Goal: Task Accomplishment & Management: Use online tool/utility

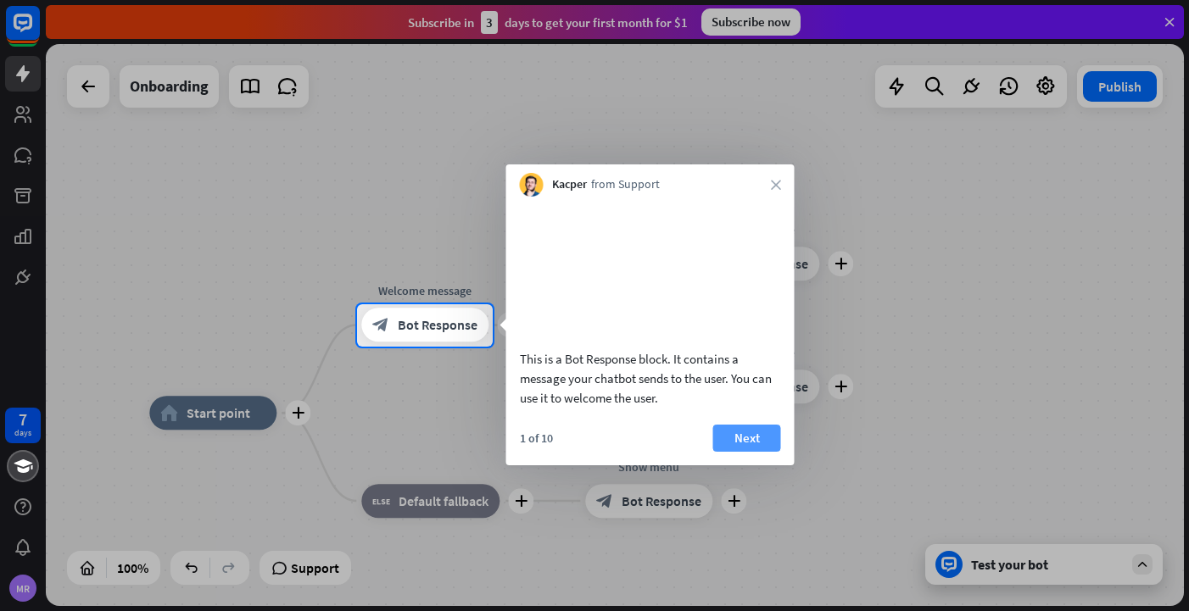
click at [750, 452] on button "Next" at bounding box center [747, 438] width 68 height 27
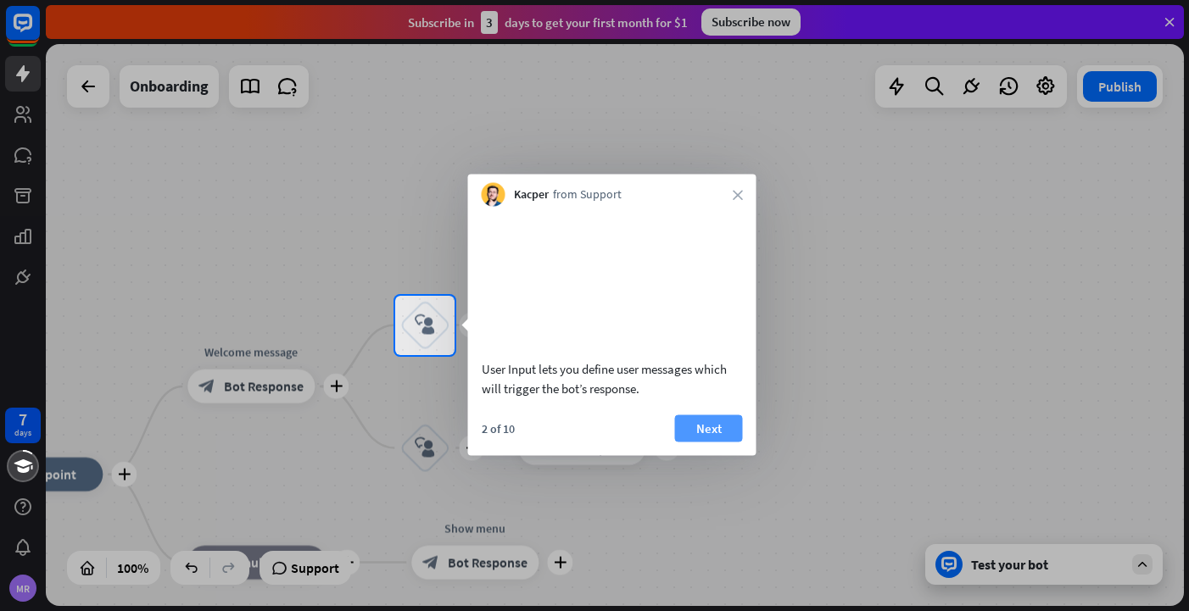
click at [719, 442] on button "Next" at bounding box center [709, 428] width 68 height 27
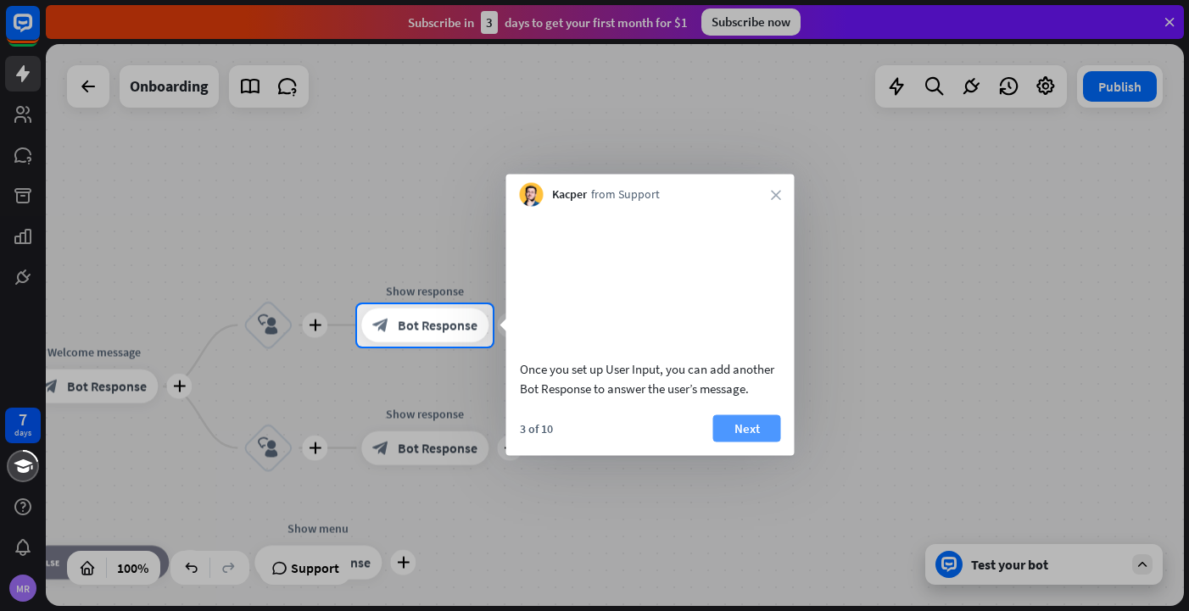
click at [750, 442] on button "Next" at bounding box center [747, 428] width 68 height 27
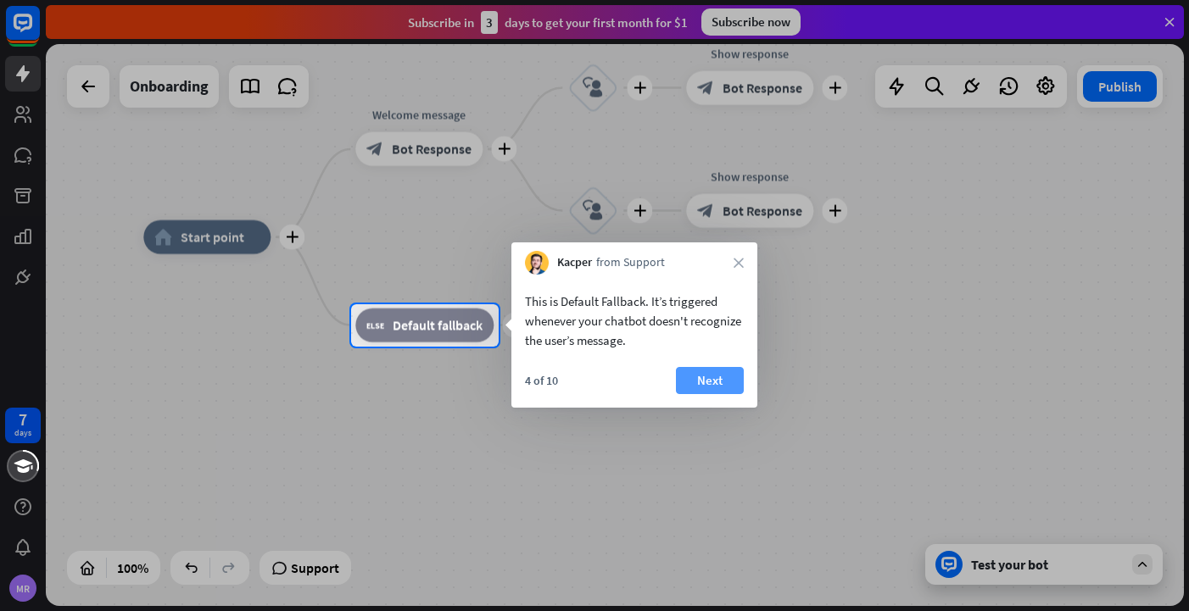
click at [704, 382] on button "Next" at bounding box center [710, 380] width 68 height 27
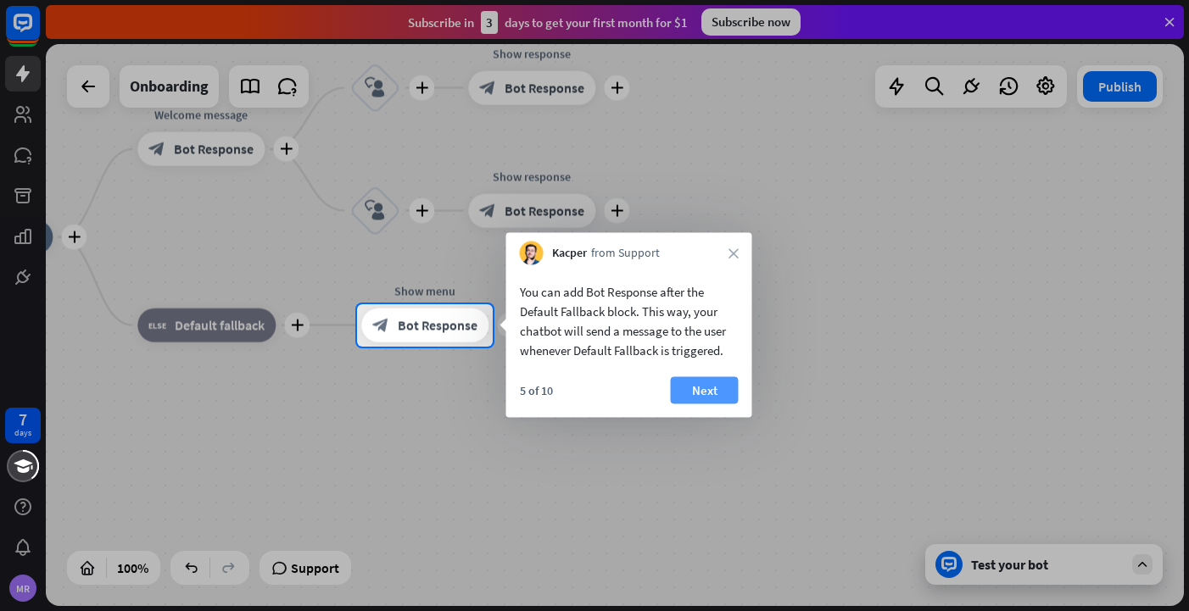
click at [706, 393] on button "Next" at bounding box center [705, 390] width 68 height 27
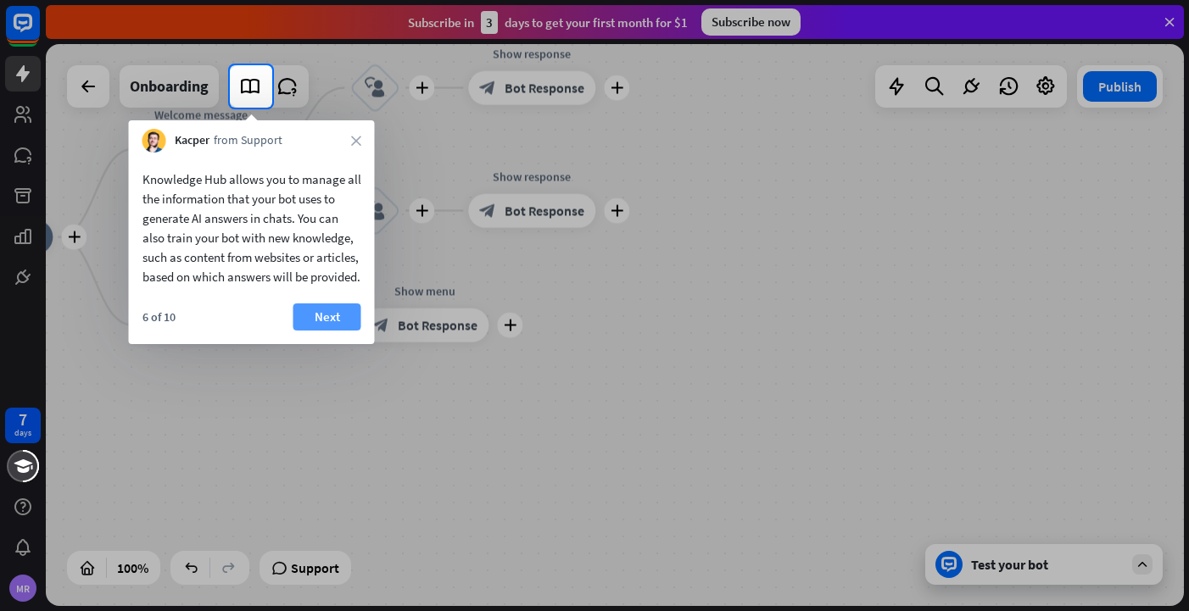
click at [322, 331] on button "Next" at bounding box center [327, 317] width 68 height 27
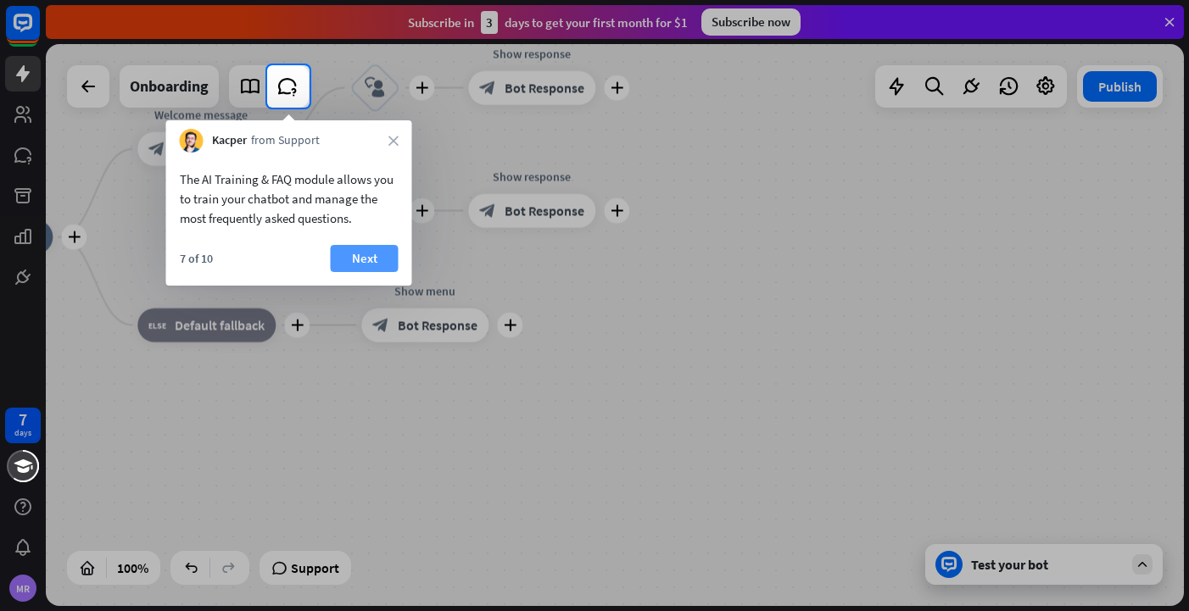
click at [352, 264] on button "Next" at bounding box center [365, 258] width 68 height 27
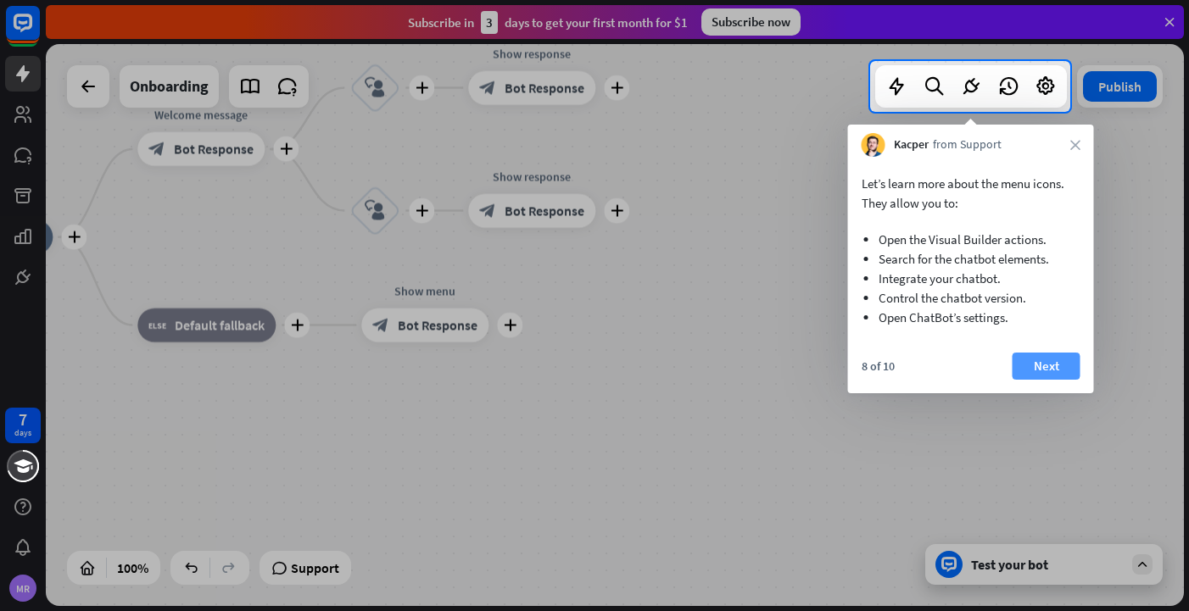
click at [1042, 365] on button "Next" at bounding box center [1047, 366] width 68 height 27
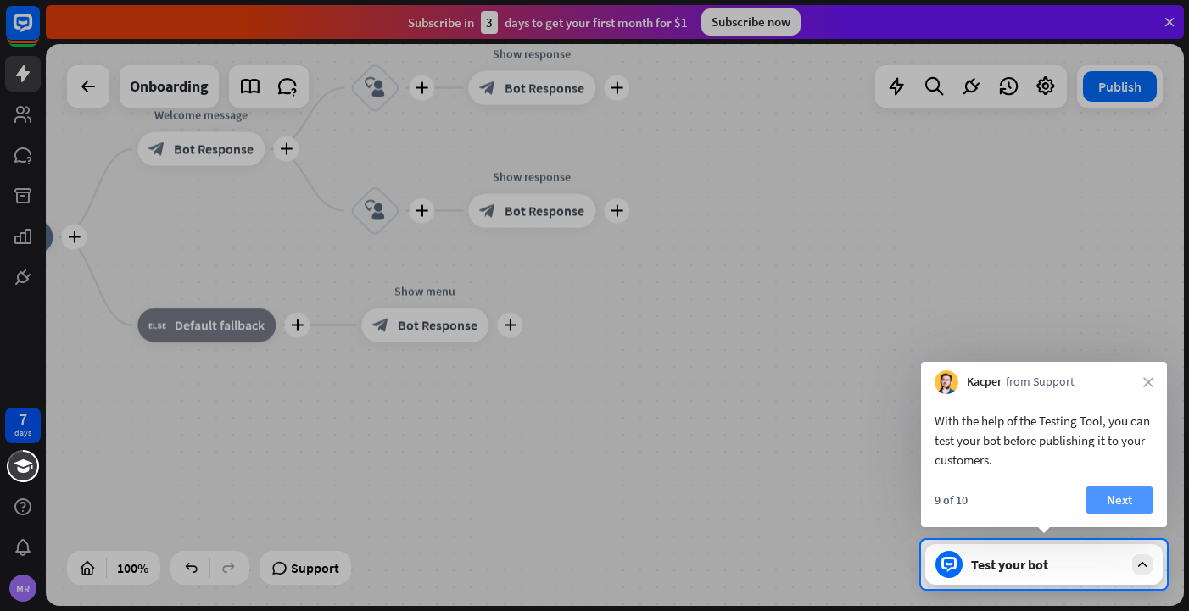
click at [1107, 497] on button "Next" at bounding box center [1120, 500] width 68 height 27
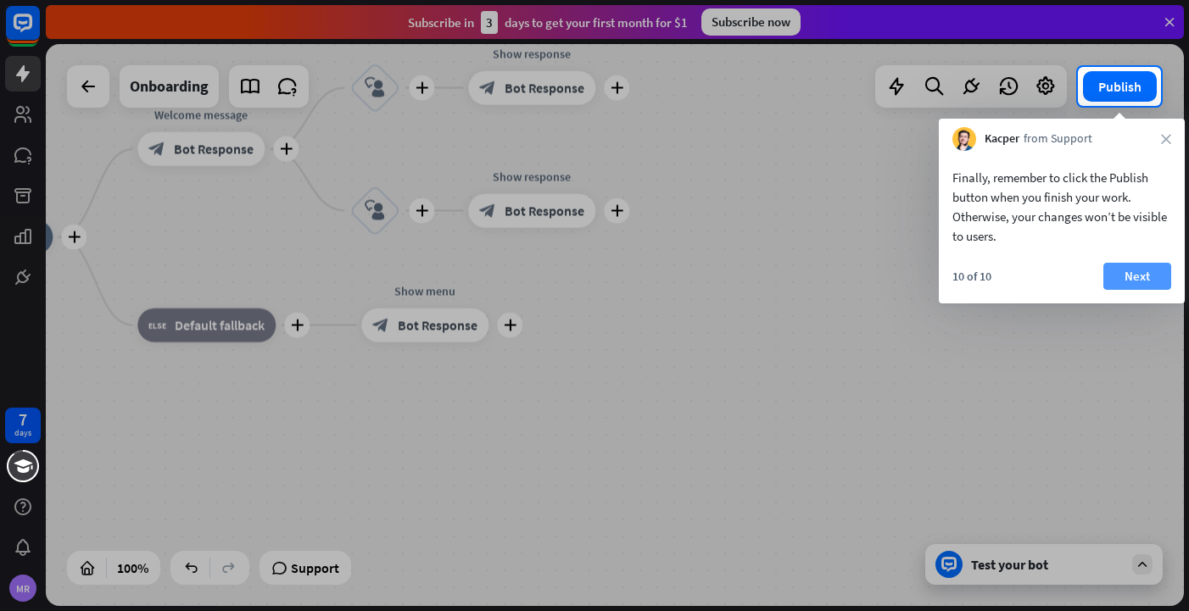
click at [1130, 278] on button "Next" at bounding box center [1137, 276] width 68 height 27
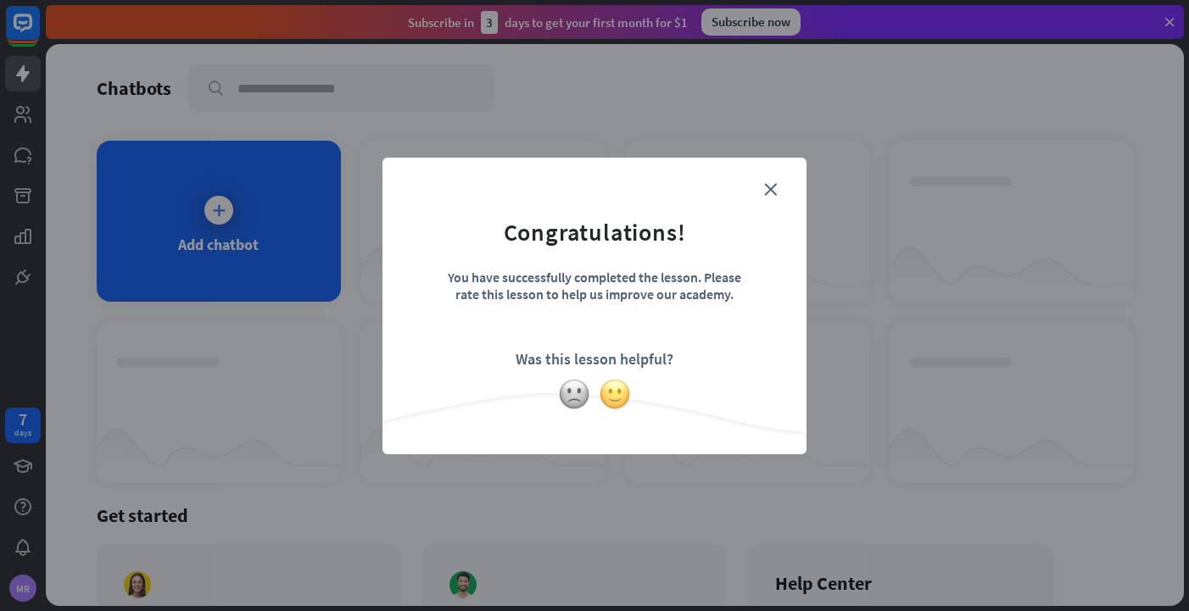
click at [611, 394] on img at bounding box center [615, 394] width 32 height 32
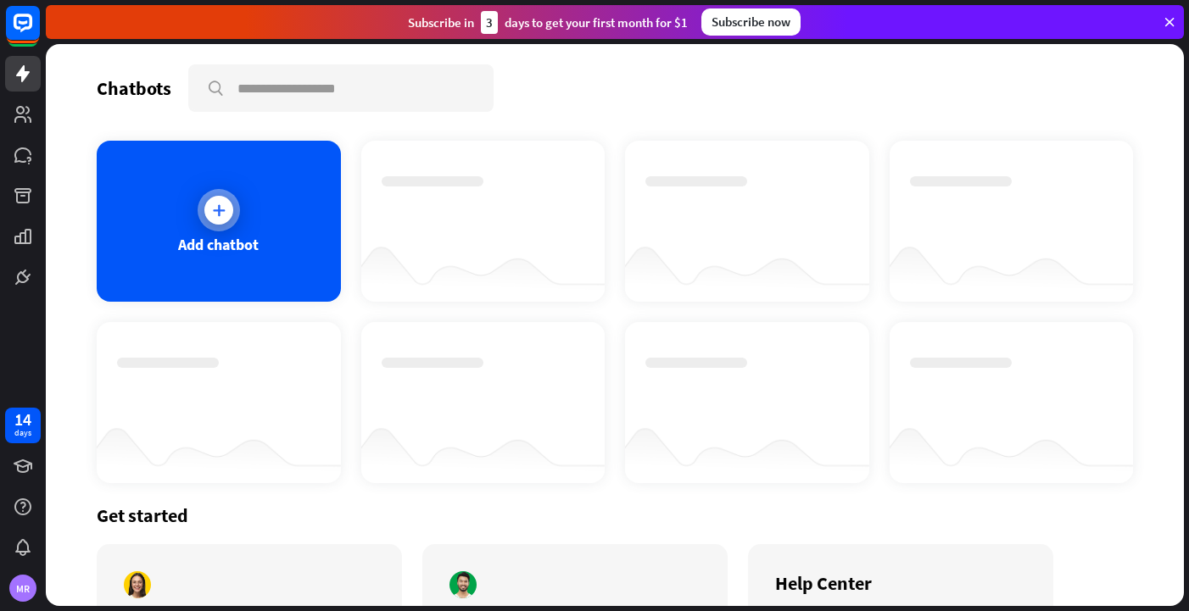
click at [215, 211] on icon at bounding box center [218, 210] width 17 height 17
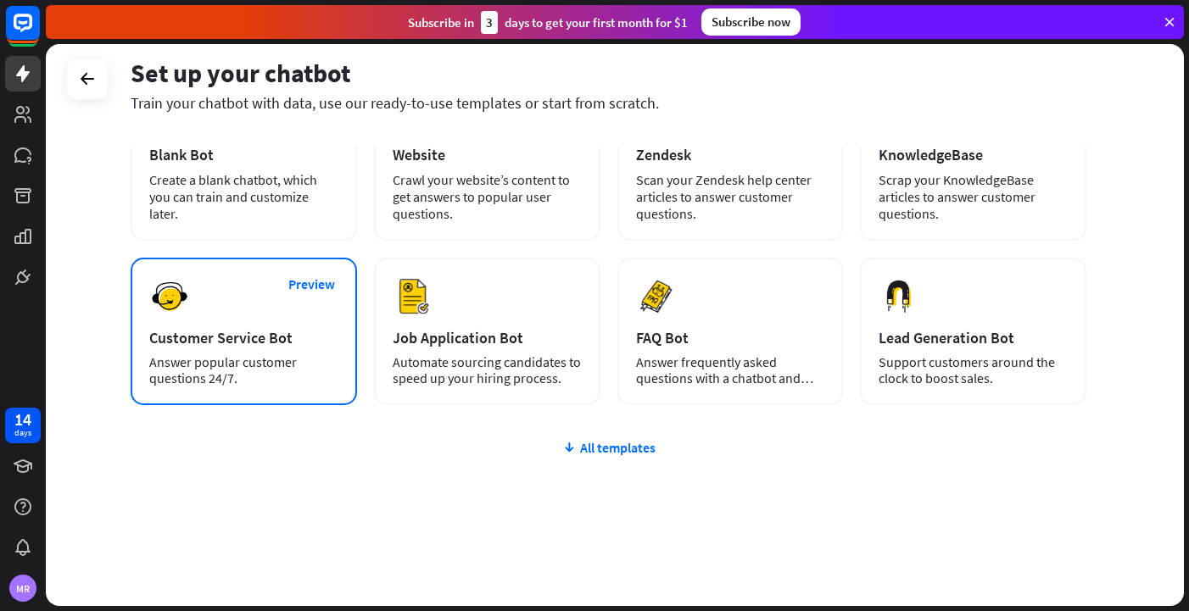
scroll to position [139, 0]
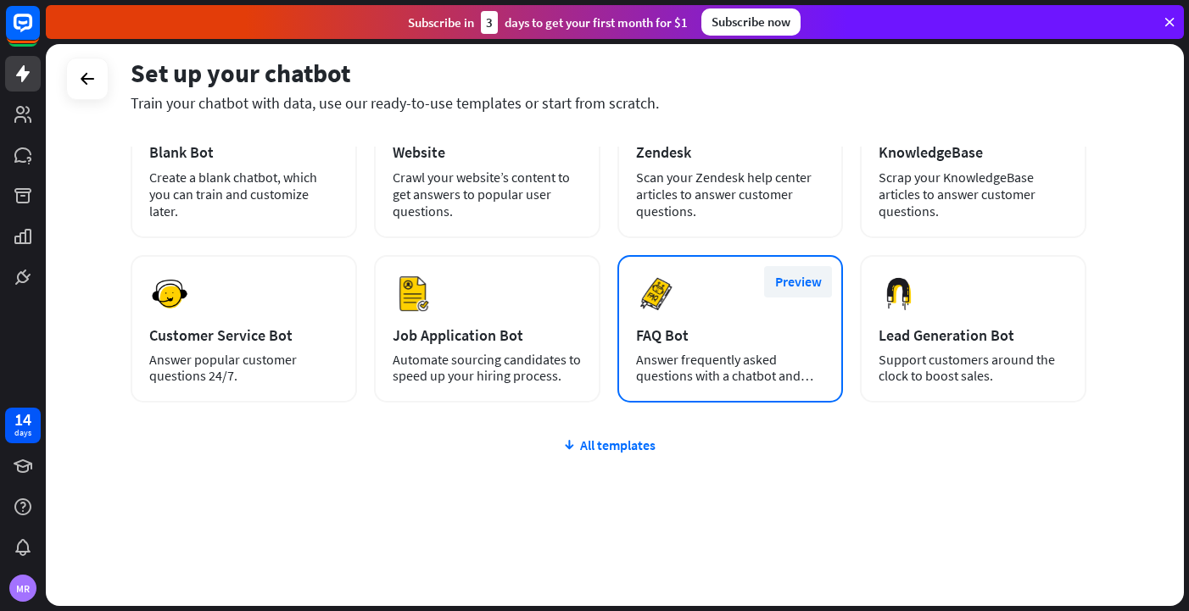
click at [807, 276] on button "Preview" at bounding box center [798, 281] width 68 height 31
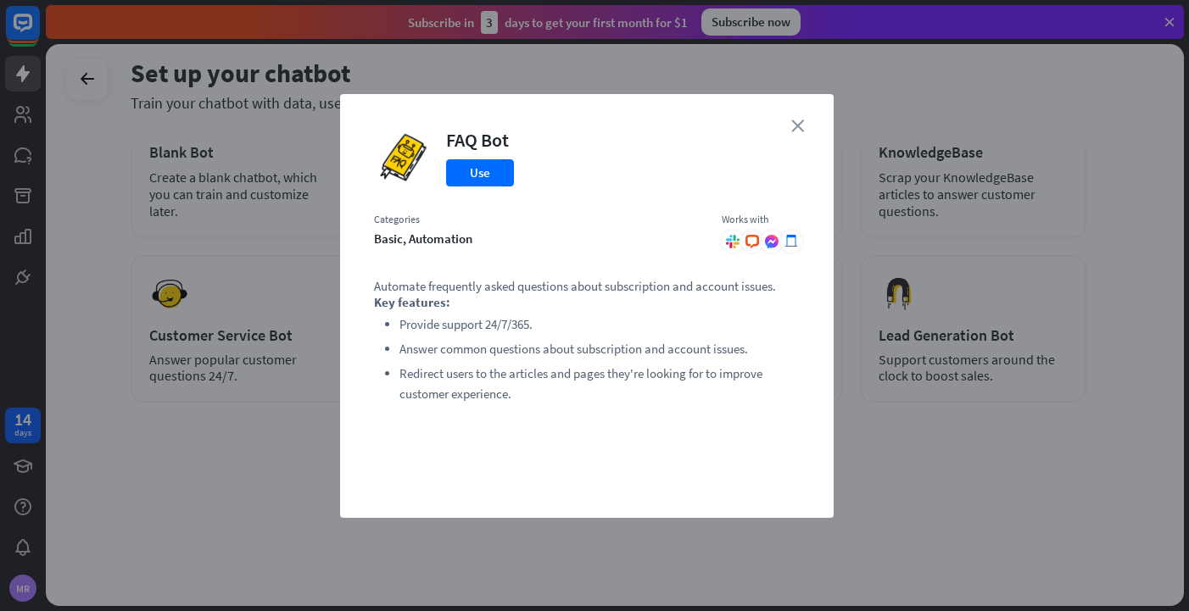
click at [796, 125] on icon "close" at bounding box center [797, 126] width 13 height 13
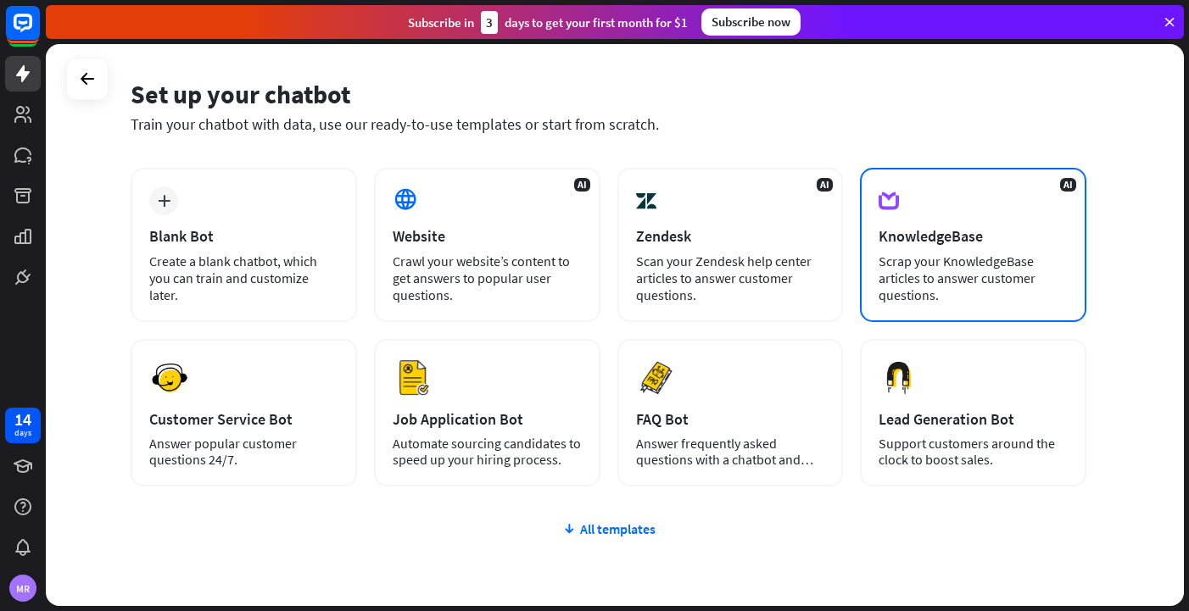
scroll to position [10, 0]
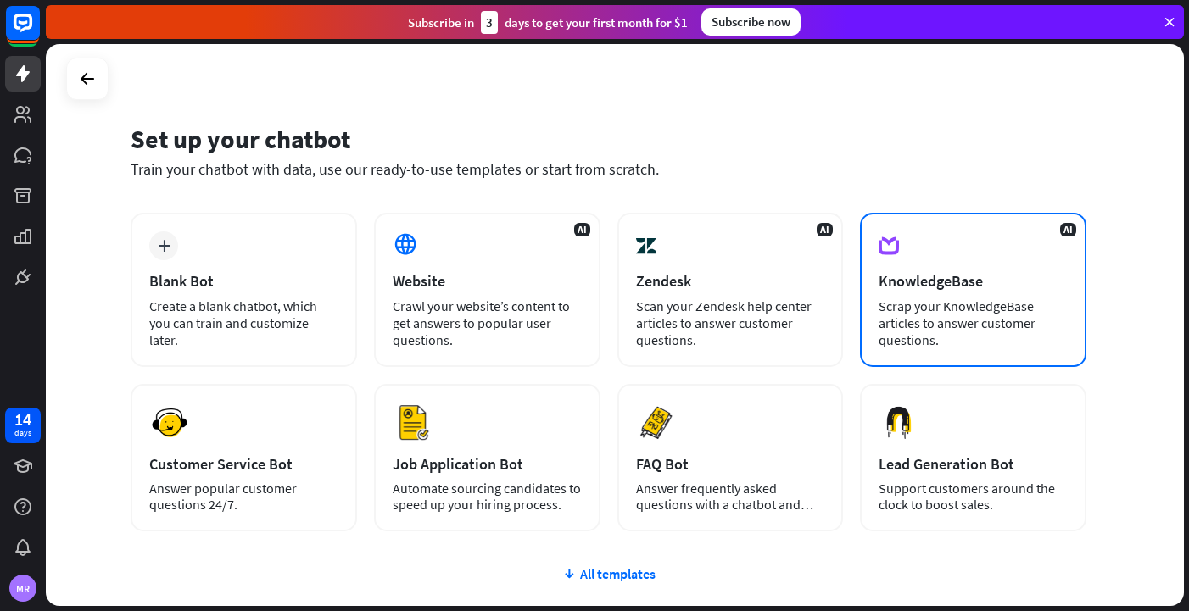
click at [1036, 237] on div "AI KnowledgeBase Scrap your KnowledgeBase articles to answer customer questions." at bounding box center [973, 290] width 226 height 154
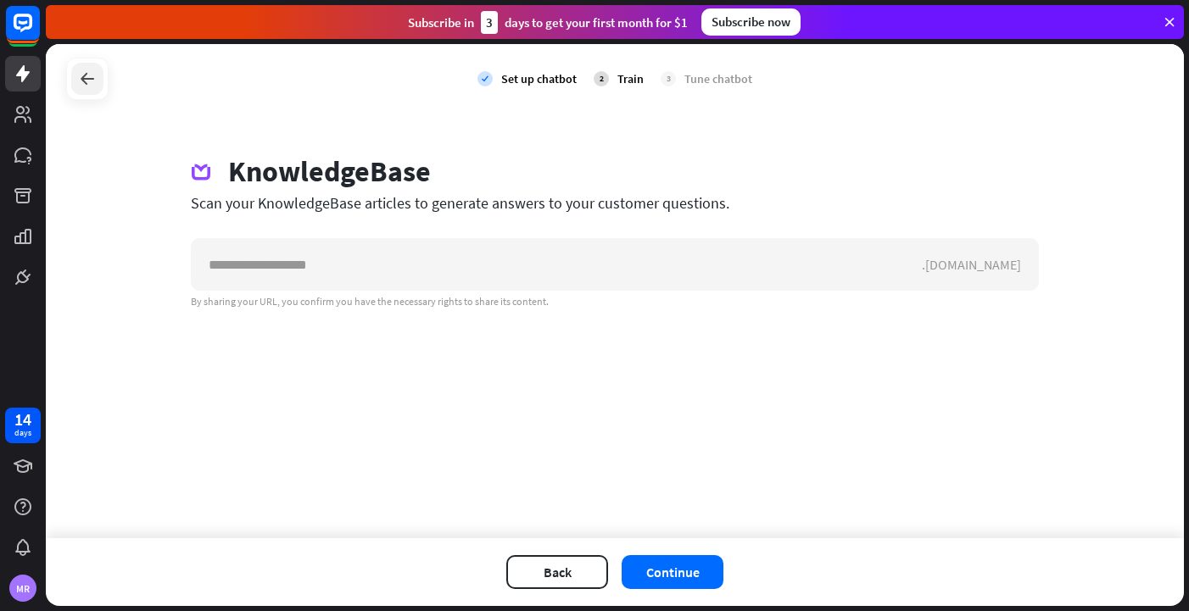
click at [87, 81] on icon at bounding box center [87, 79] width 20 height 20
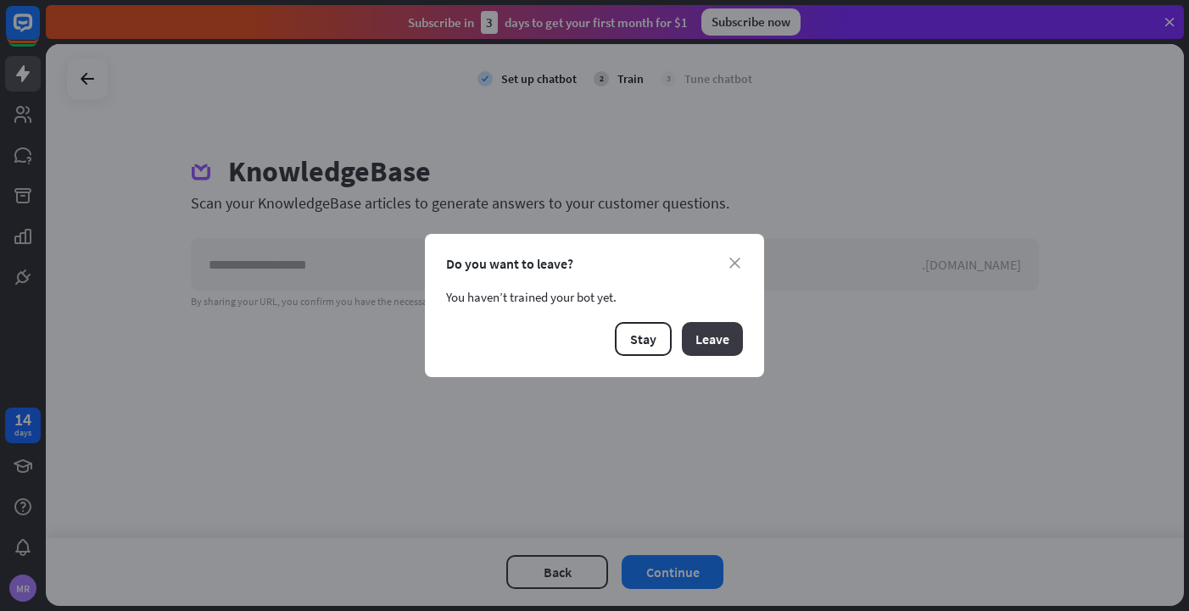
click at [712, 349] on button "Leave" at bounding box center [712, 339] width 61 height 34
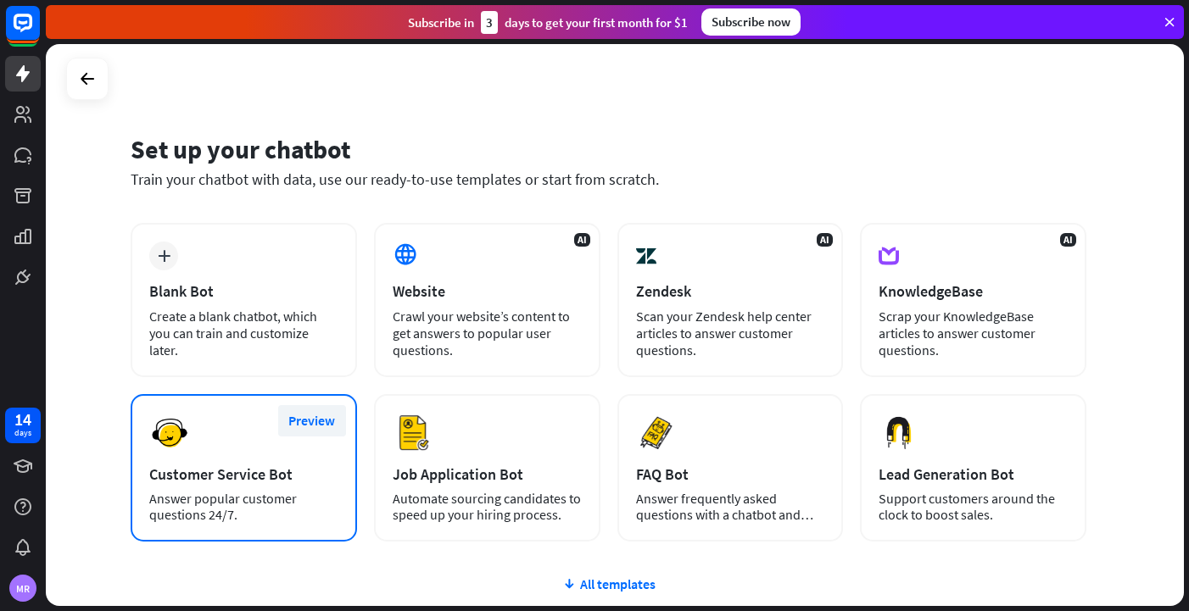
click at [316, 423] on button "Preview" at bounding box center [312, 420] width 68 height 31
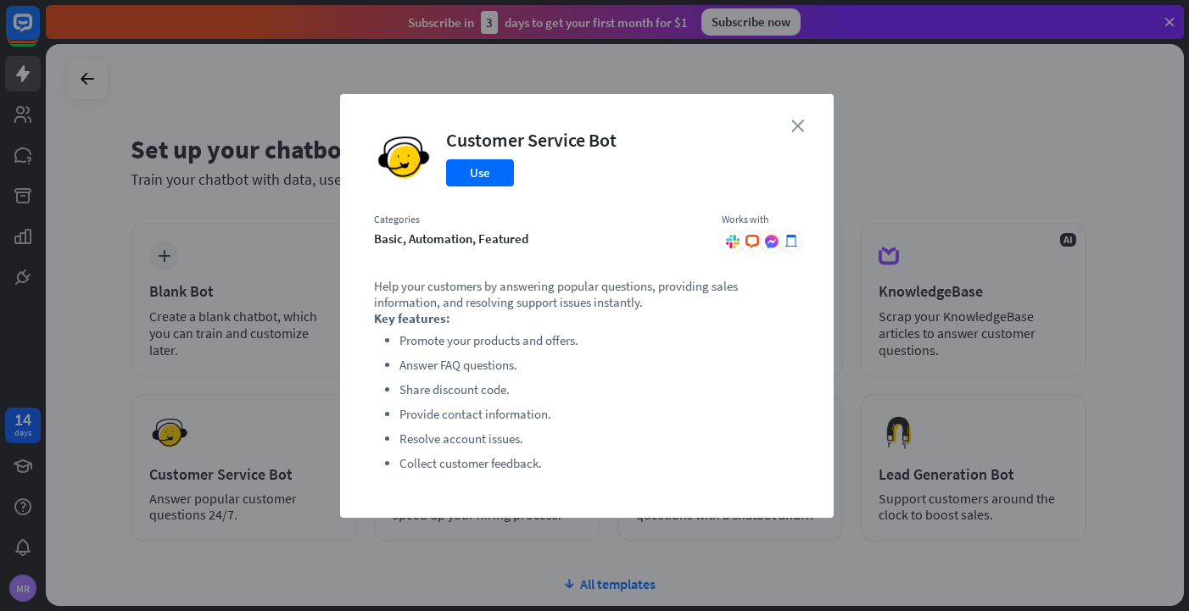
click at [796, 121] on icon "close" at bounding box center [797, 126] width 13 height 13
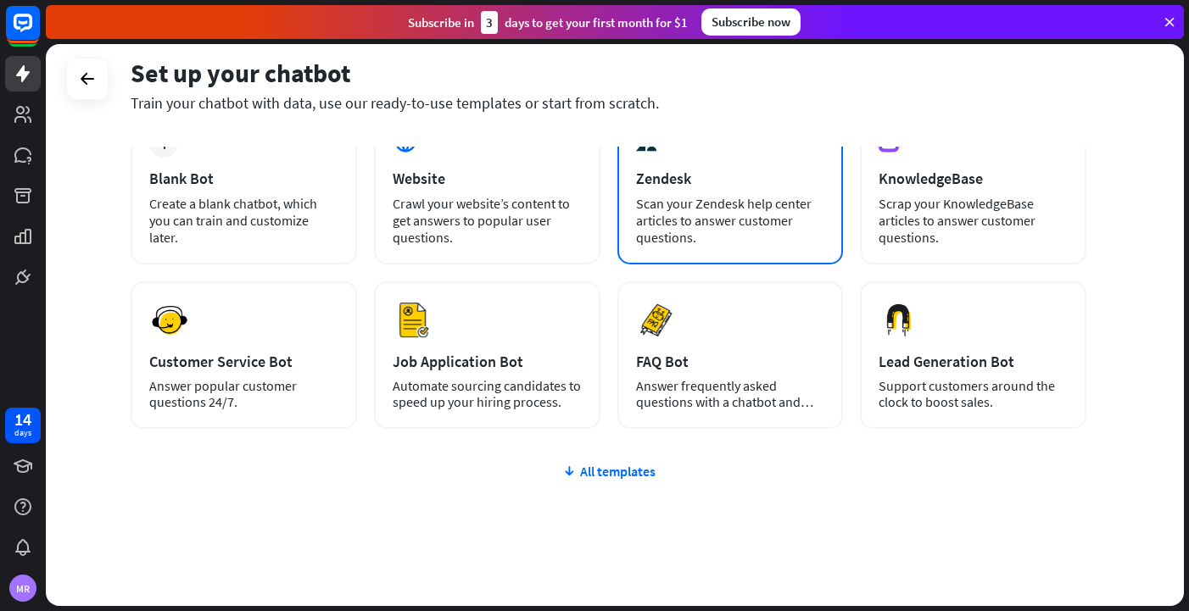
scroll to position [132, 0]
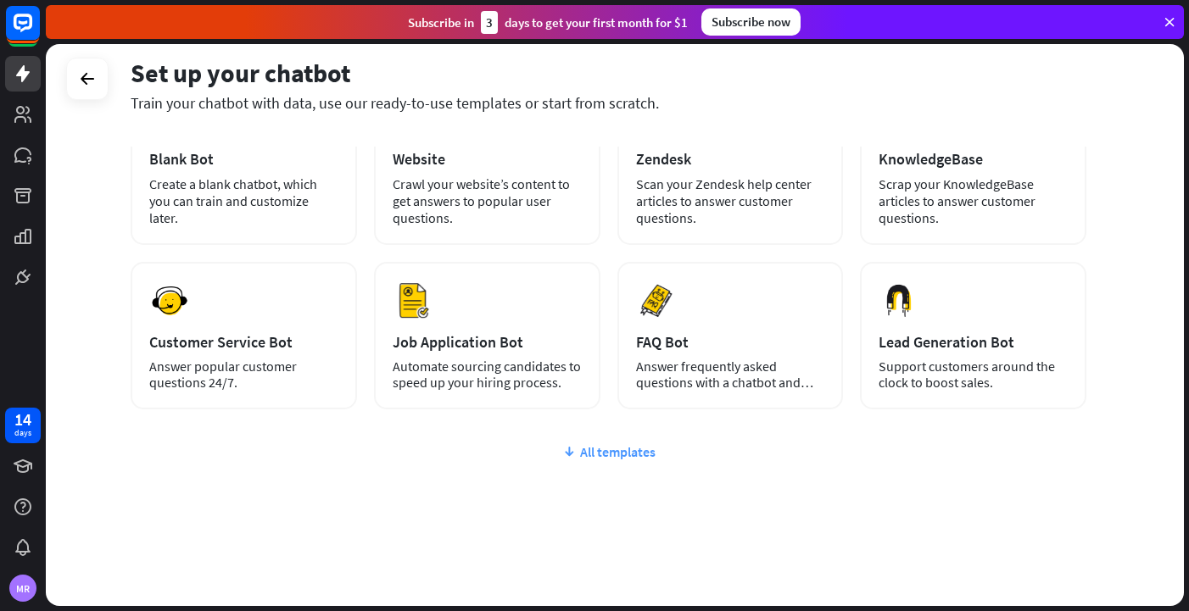
click at [622, 451] on div "All templates" at bounding box center [609, 452] width 956 height 17
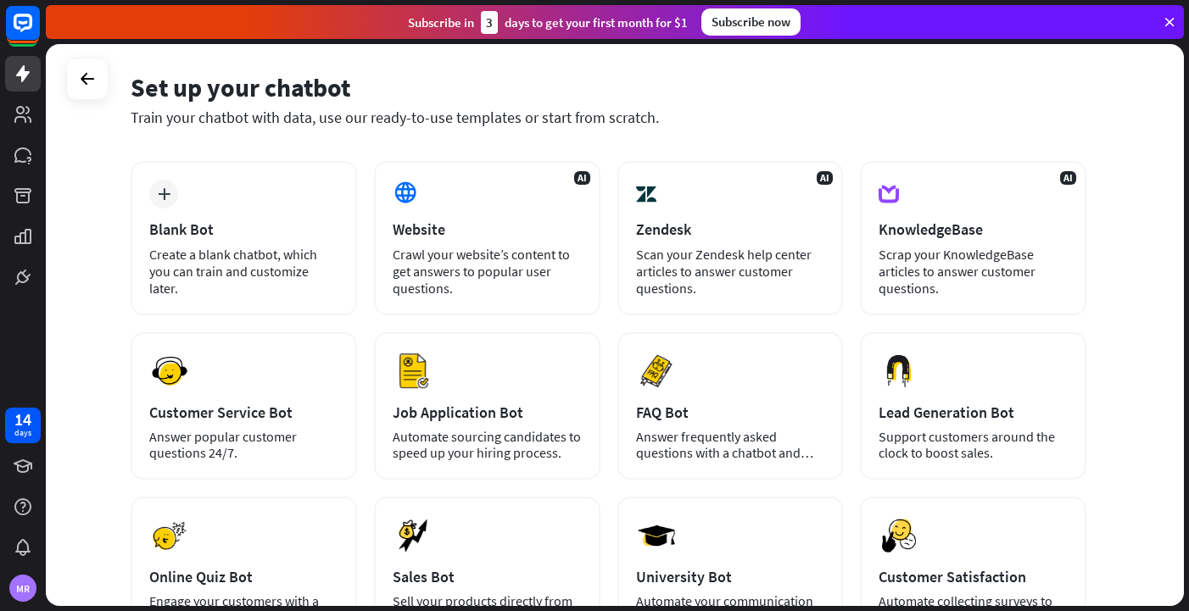
scroll to position [47, 0]
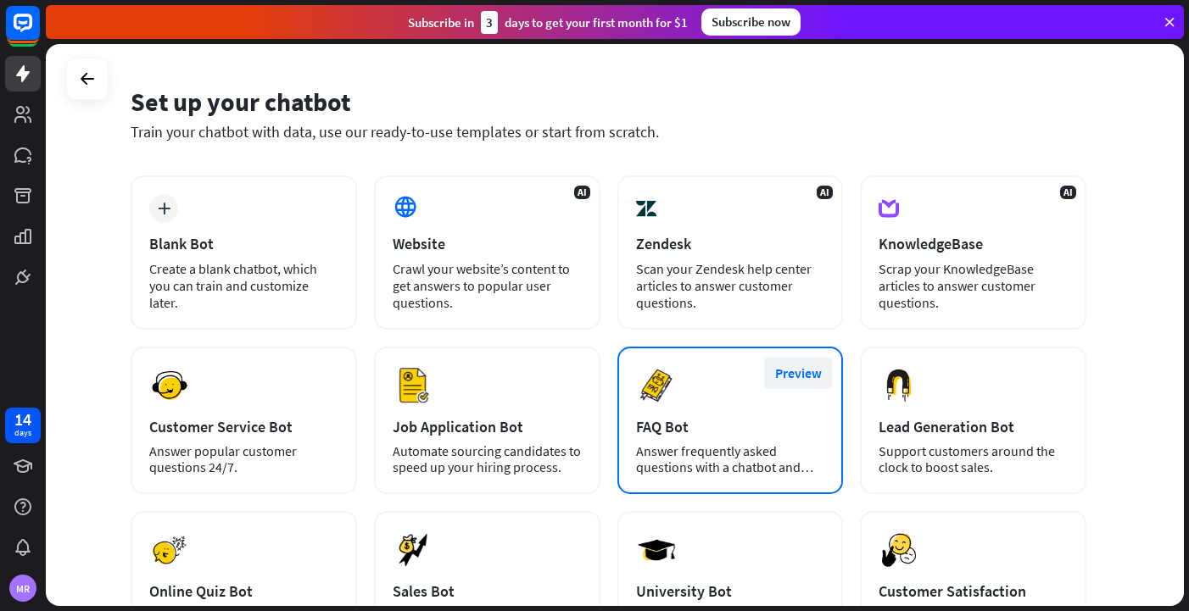
click at [817, 371] on button "Preview" at bounding box center [798, 373] width 68 height 31
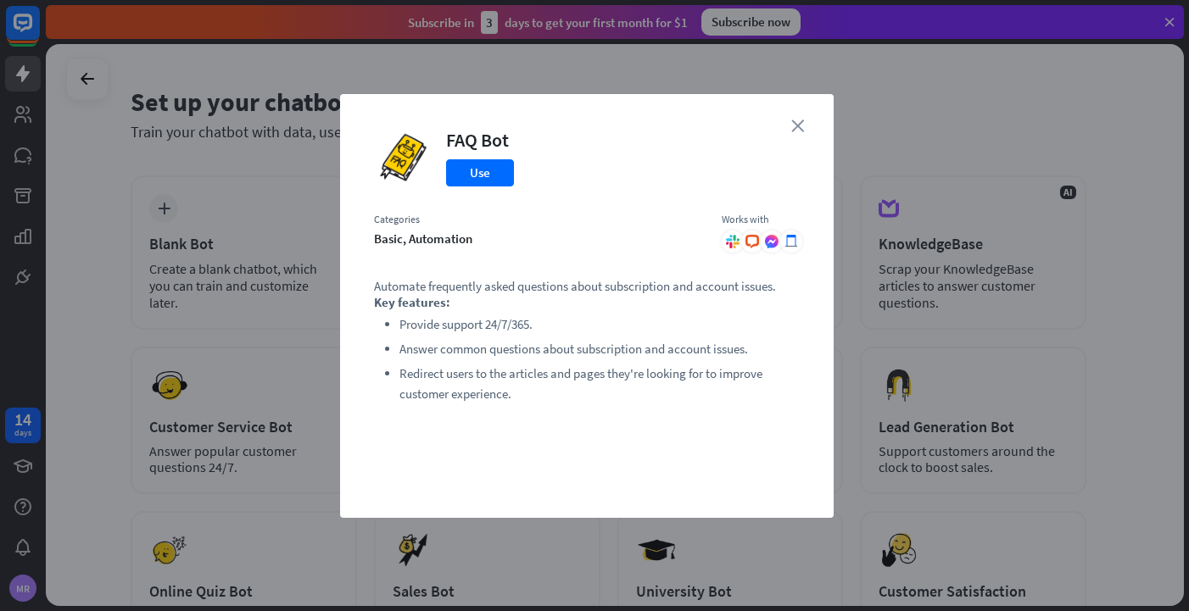
click at [794, 120] on icon "close" at bounding box center [797, 126] width 13 height 13
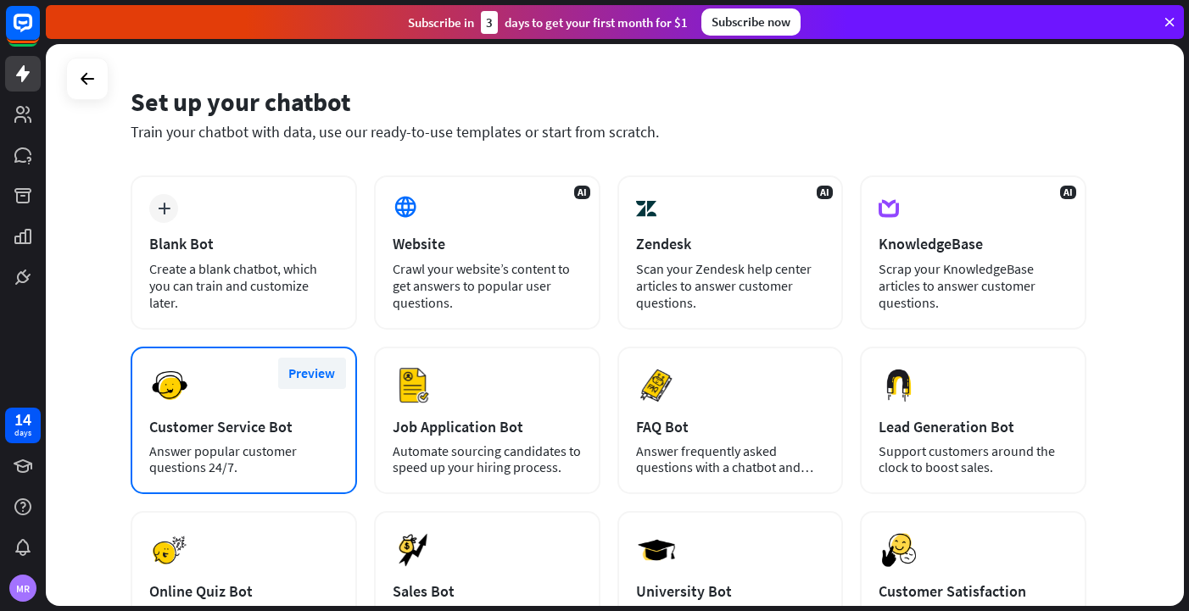
click at [326, 382] on button "Preview" at bounding box center [312, 373] width 68 height 31
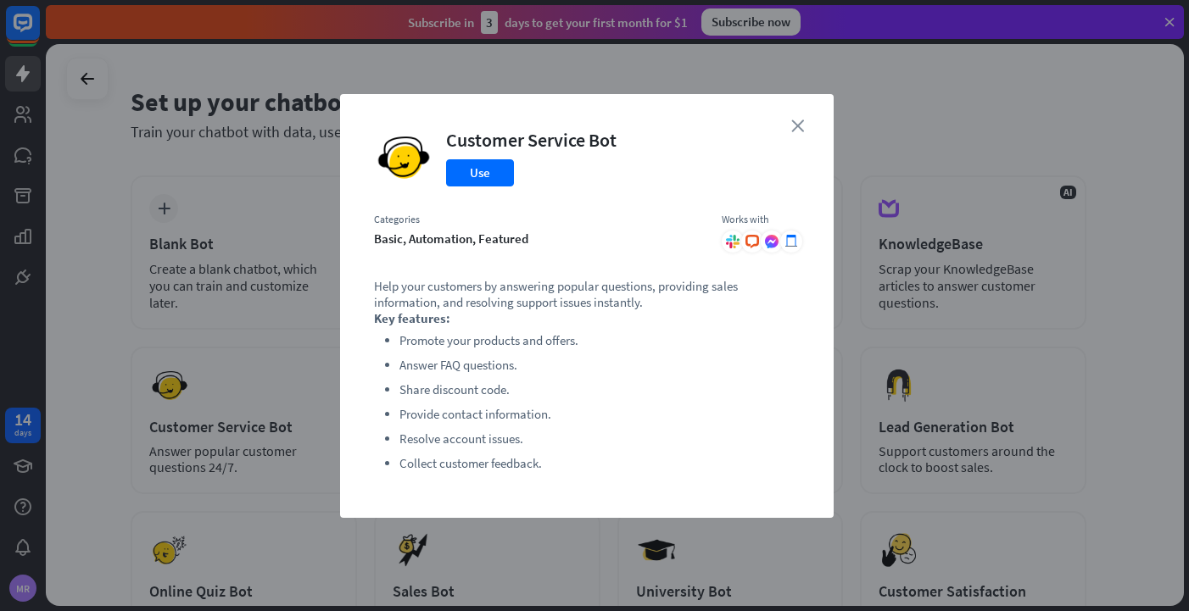
click at [797, 126] on icon "close" at bounding box center [797, 126] width 13 height 13
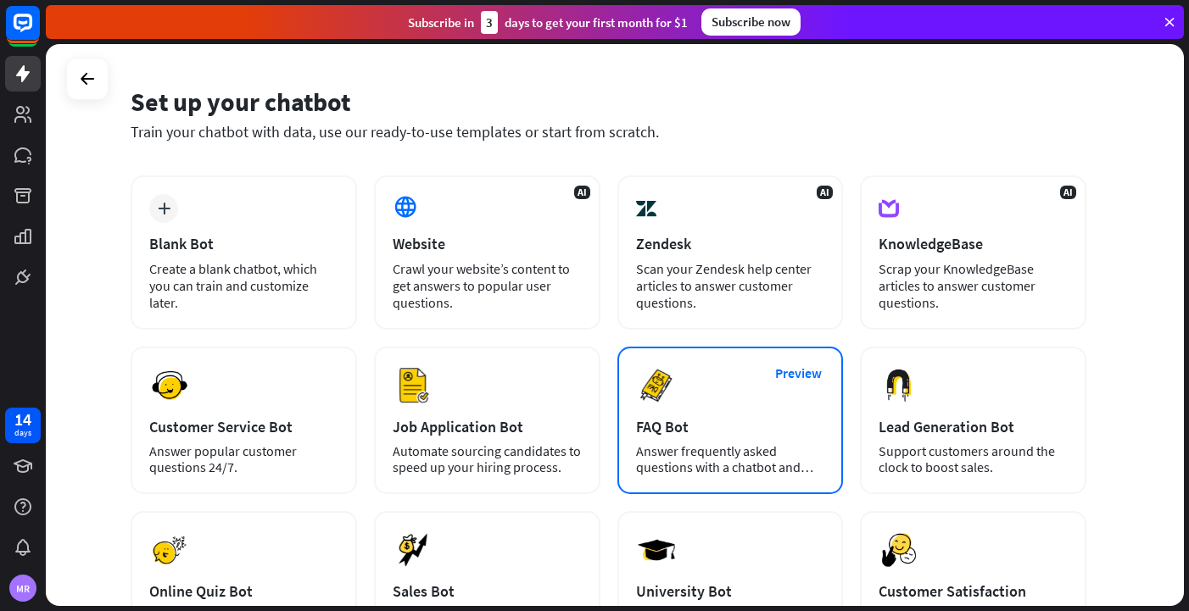
click at [704, 401] on div "Preview FAQ Bot [PERSON_NAME] frequently asked questions with a chatbot and sav…" at bounding box center [730, 421] width 226 height 148
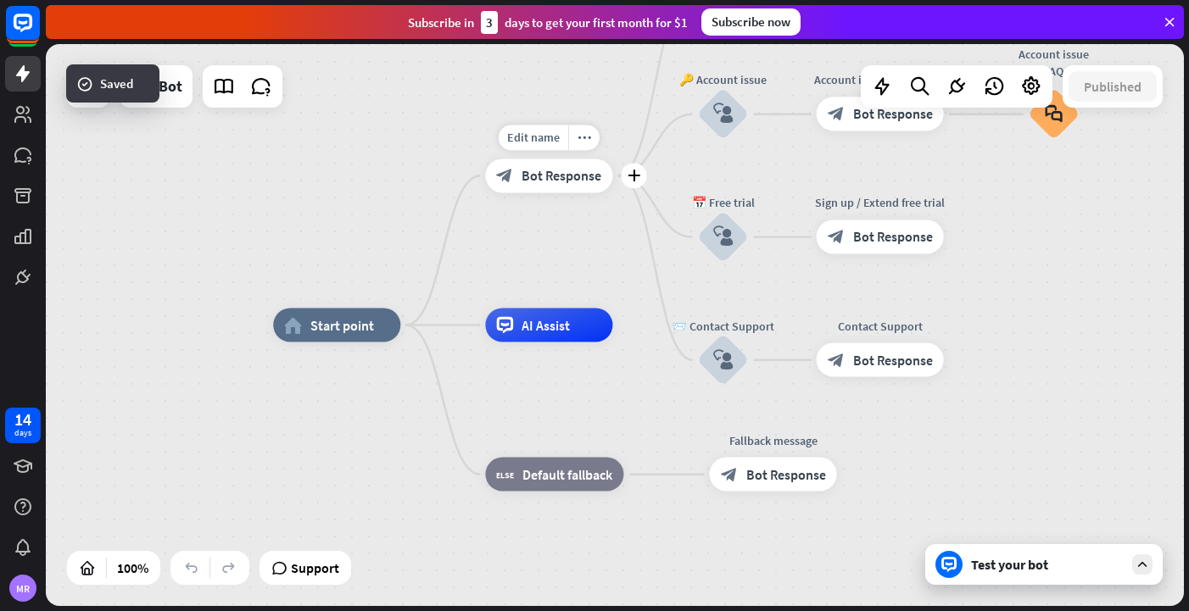
click at [562, 176] on span "Bot Response" at bounding box center [562, 175] width 80 height 17
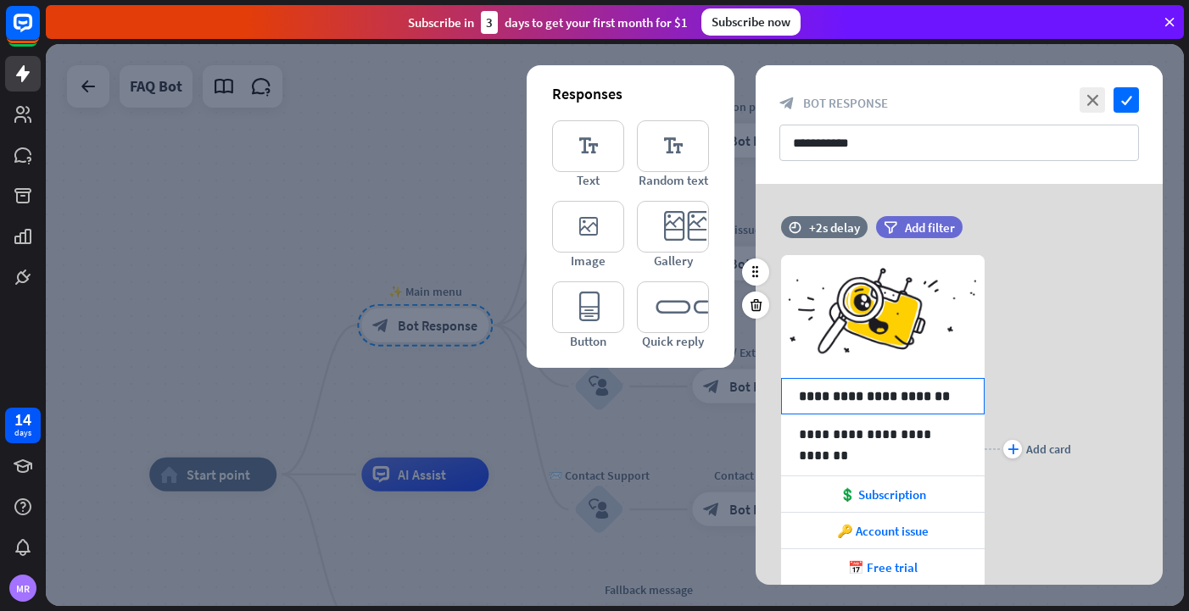
click at [874, 392] on p "**********" at bounding box center [883, 396] width 168 height 21
drag, startPoint x: 921, startPoint y: 395, endPoint x: 877, endPoint y: 397, distance: 44.1
click at [877, 397] on p "**********" at bounding box center [883, 396] width 168 height 21
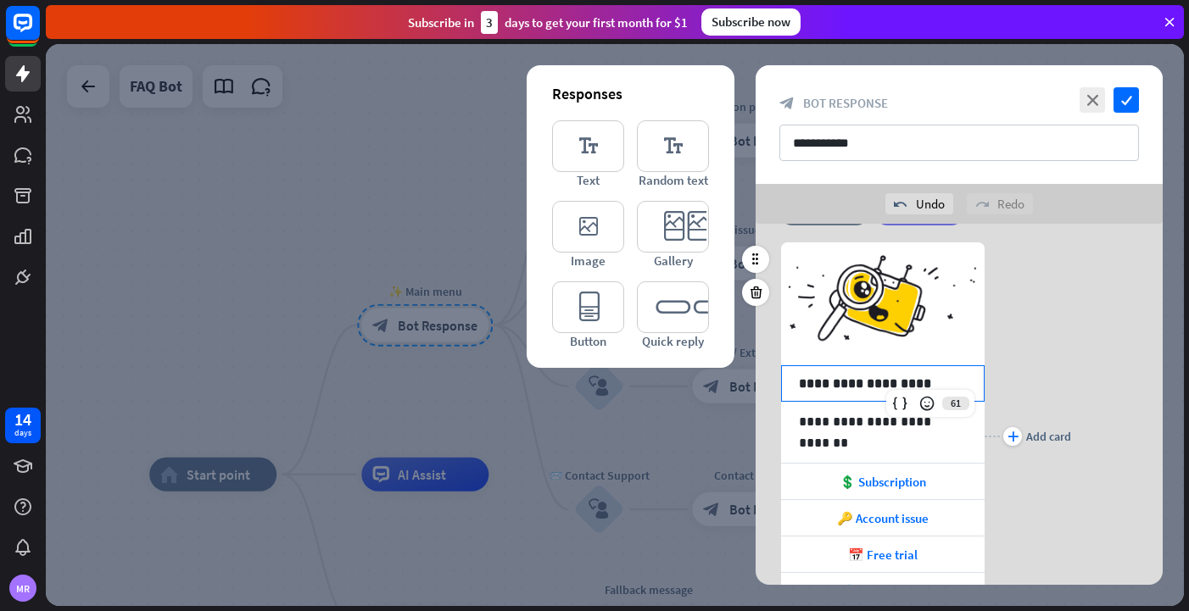
scroll to position [86, 0]
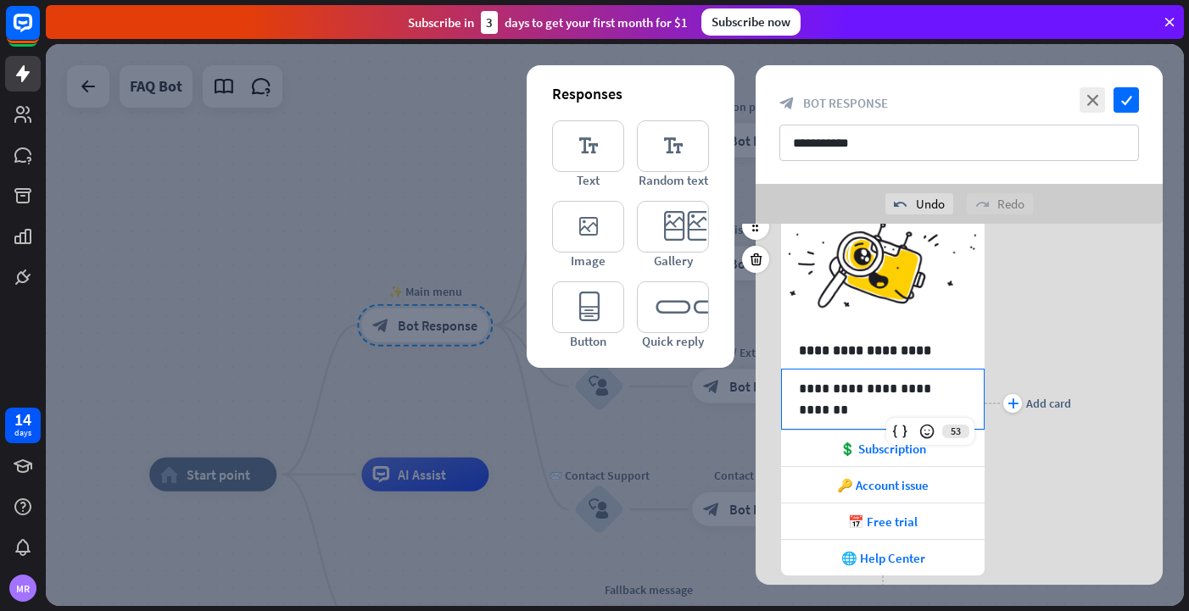
click at [851, 397] on p "**********" at bounding box center [883, 388] width 168 height 21
drag, startPoint x: 918, startPoint y: 391, endPoint x: 833, endPoint y: 391, distance: 85.7
click at [833, 392] on p "**********" at bounding box center [883, 388] width 168 height 21
click at [1114, 364] on div "**********" at bounding box center [959, 403] width 407 height 438
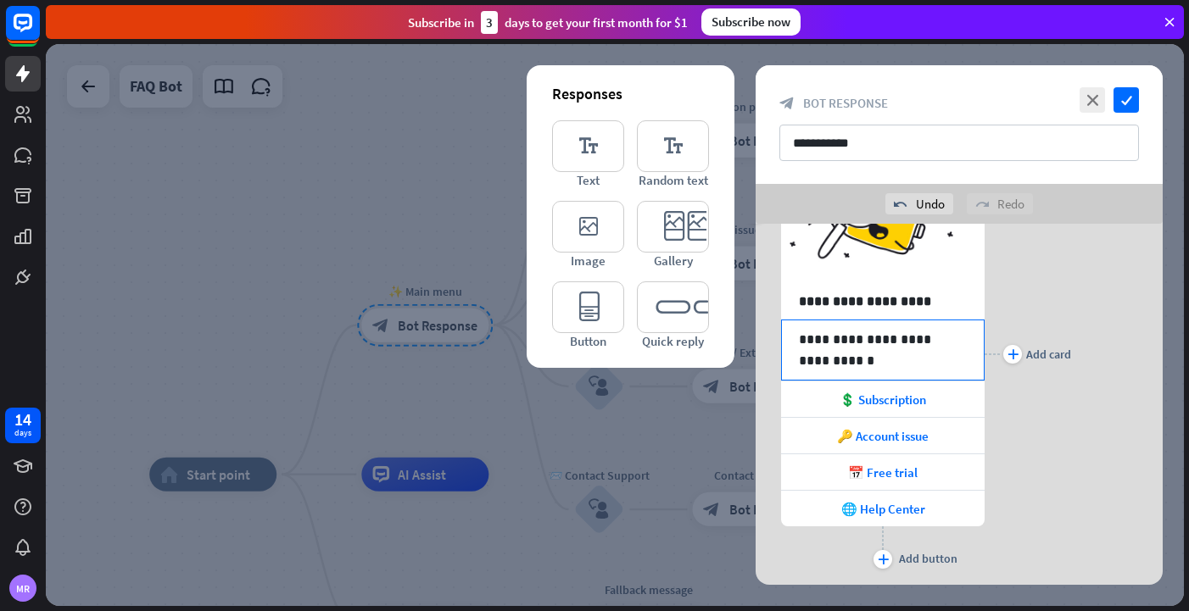
scroll to position [182, 0]
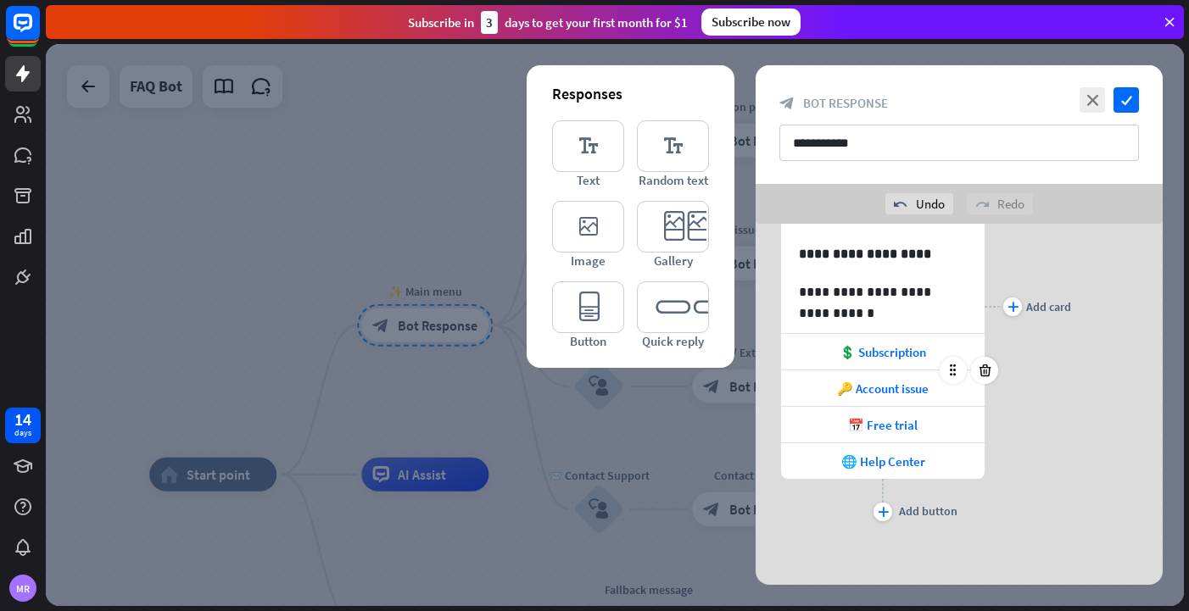
click at [940, 358] on div at bounding box center [969, 370] width 59 height 27
click at [915, 352] on span "💲 Subscription" at bounding box center [883, 352] width 87 height 16
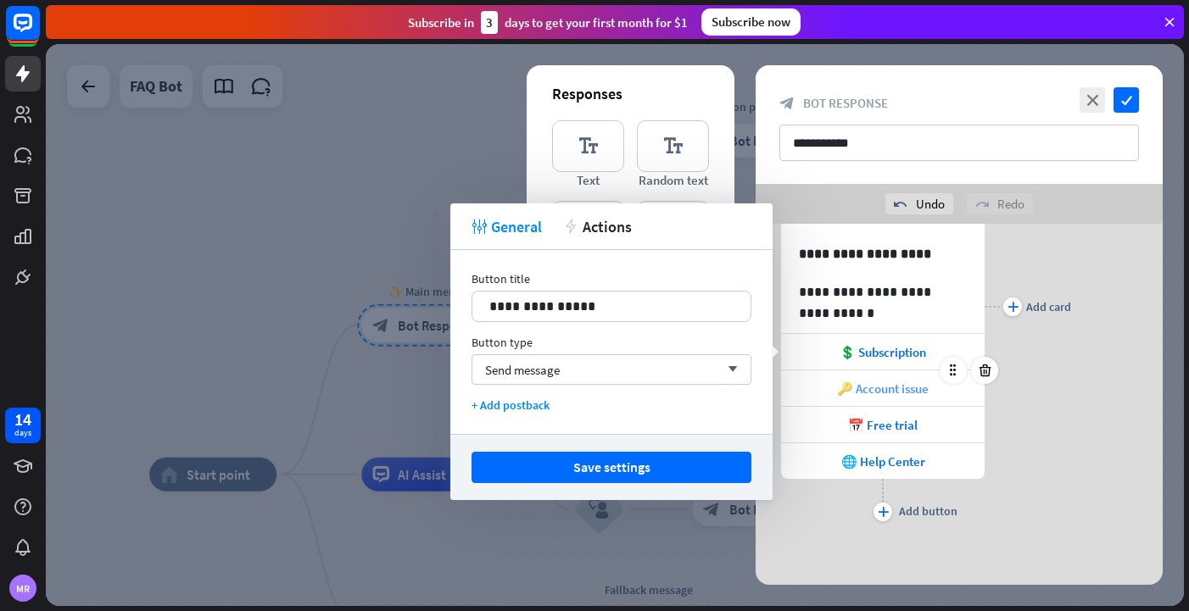
click at [891, 386] on span "🔑 Account issue" at bounding box center [883, 389] width 92 height 16
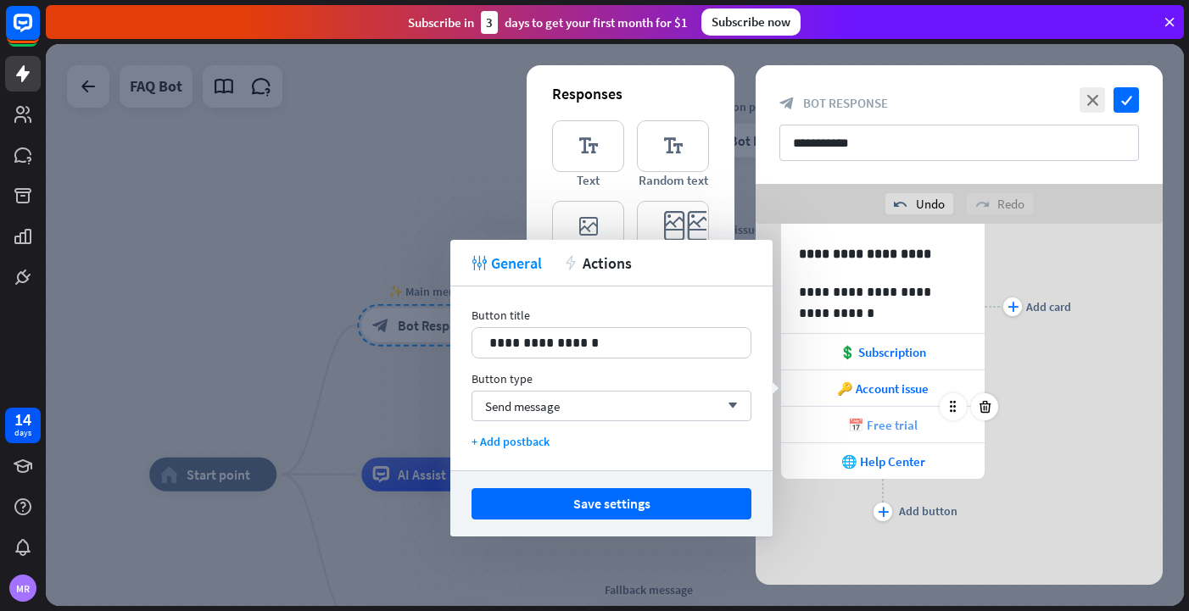
click at [885, 419] on span "📅 Free trial" at bounding box center [883, 425] width 70 height 16
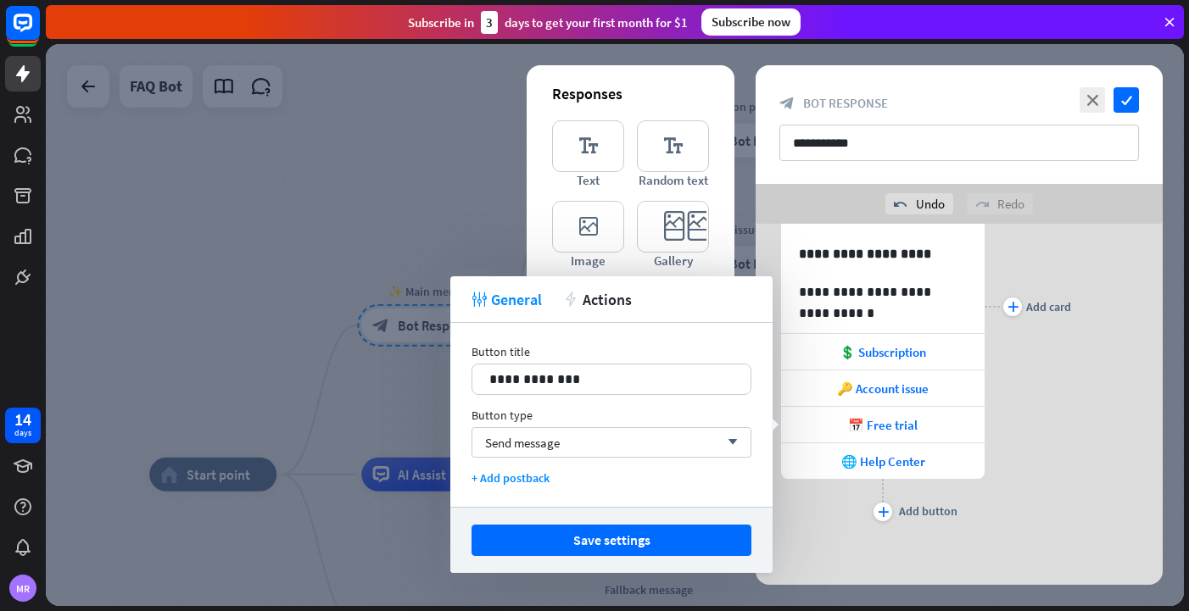
click at [394, 155] on div at bounding box center [615, 325] width 1138 height 562
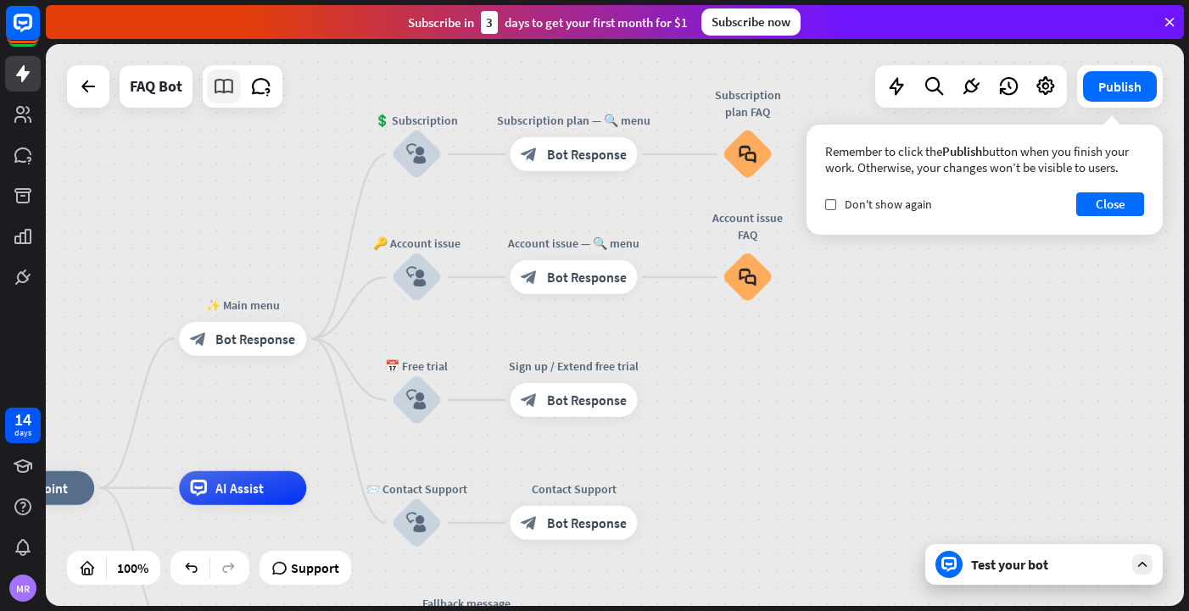
click at [226, 93] on icon at bounding box center [224, 86] width 22 height 22
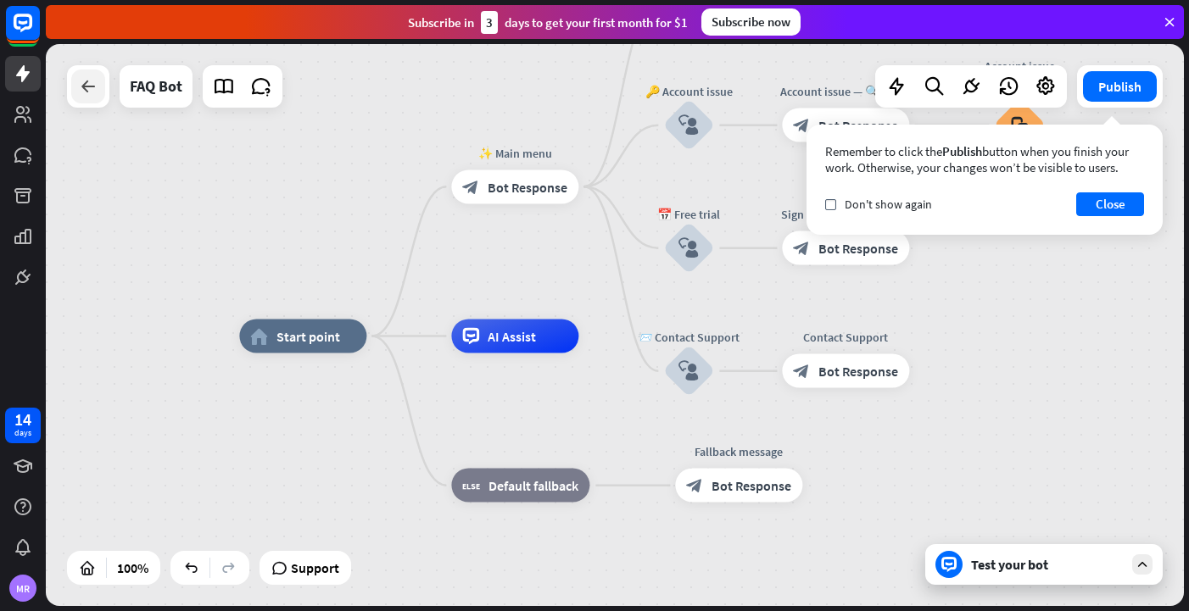
click at [88, 86] on icon at bounding box center [88, 86] width 20 height 20
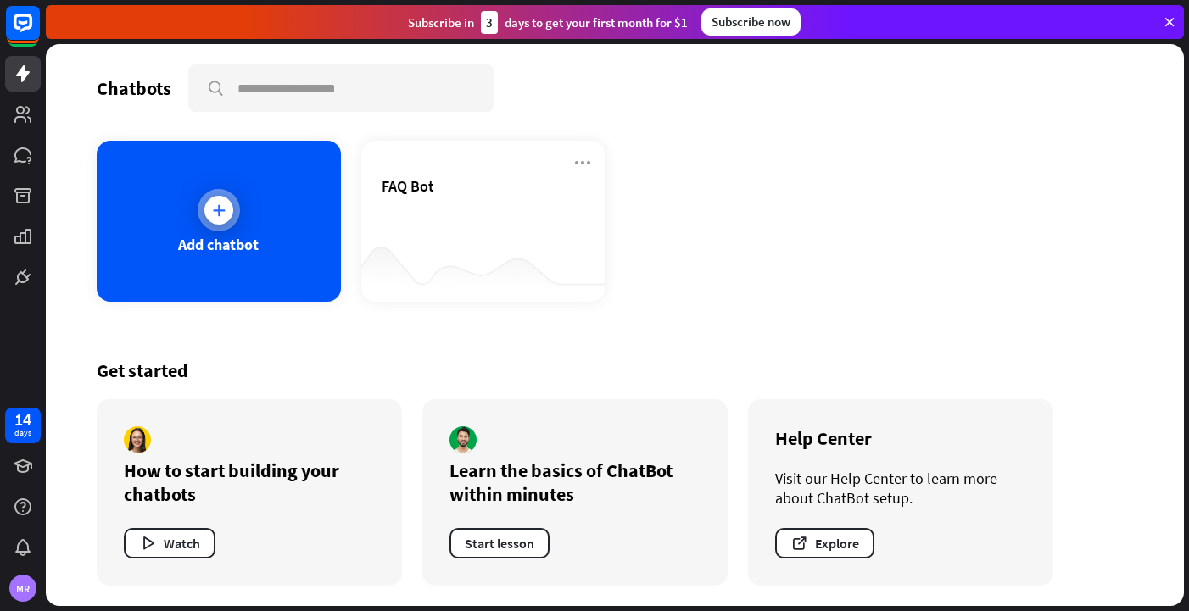
click at [208, 215] on div at bounding box center [218, 210] width 29 height 29
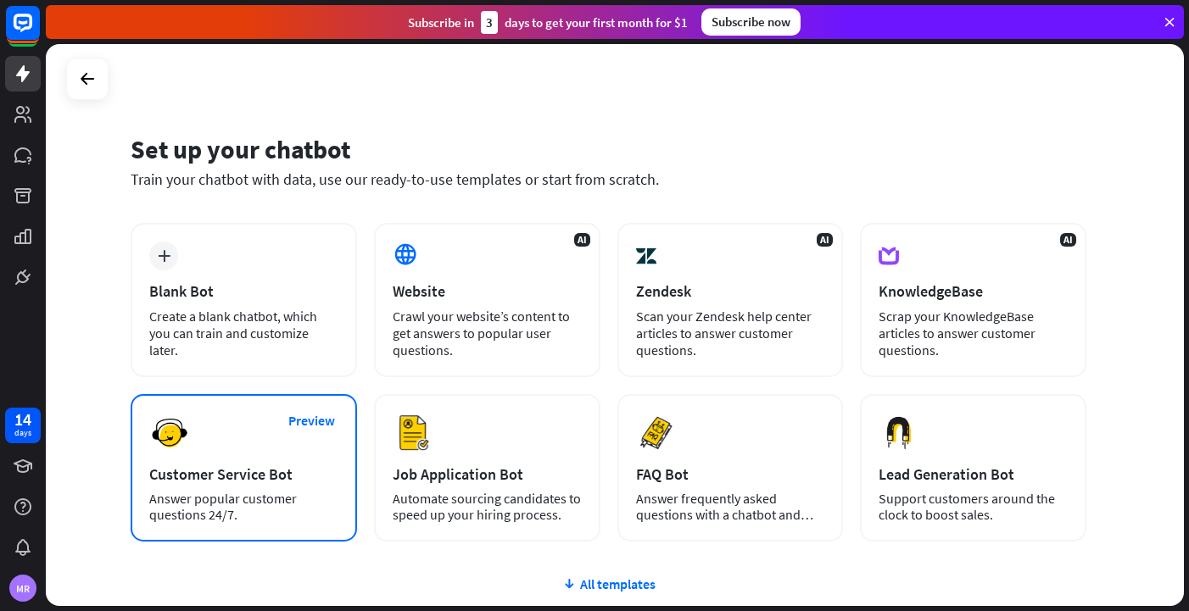
click at [226, 427] on div "Preview Customer Service Bot Answer popular customer questions 24/7." at bounding box center [244, 468] width 226 height 148
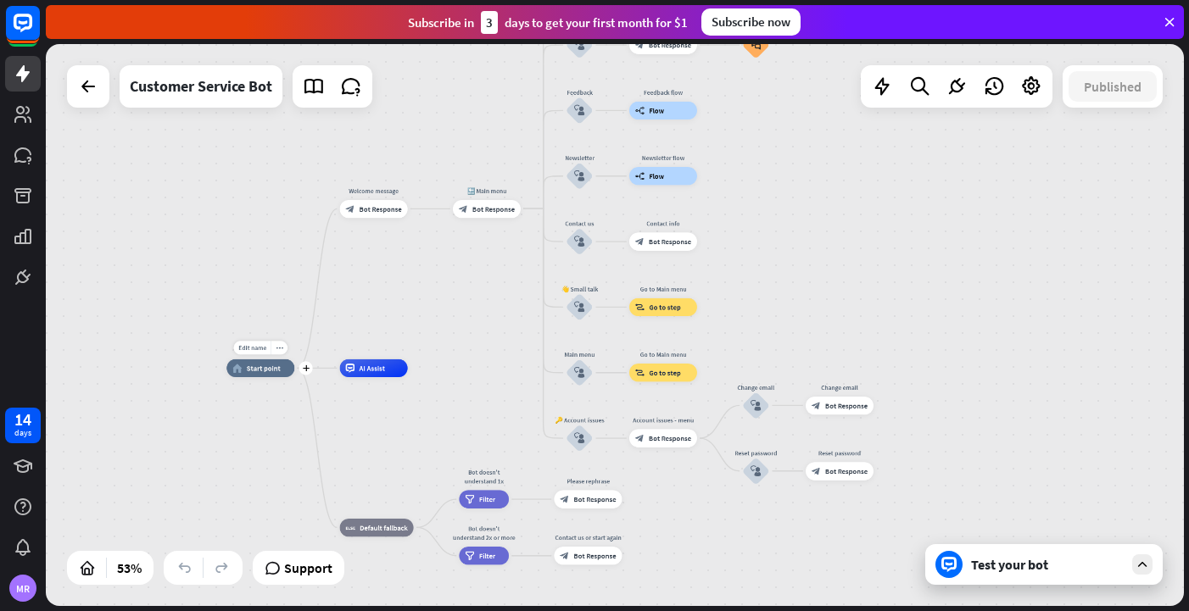
click at [264, 375] on div "home_2 Start point" at bounding box center [260, 369] width 68 height 18
click at [411, 288] on div "home_2 Start point Welcome message block_bot_response Bot Response 🔙 Main menu …" at bounding box center [615, 325] width 1138 height 562
click at [378, 213] on span "Bot Response" at bounding box center [381, 208] width 42 height 9
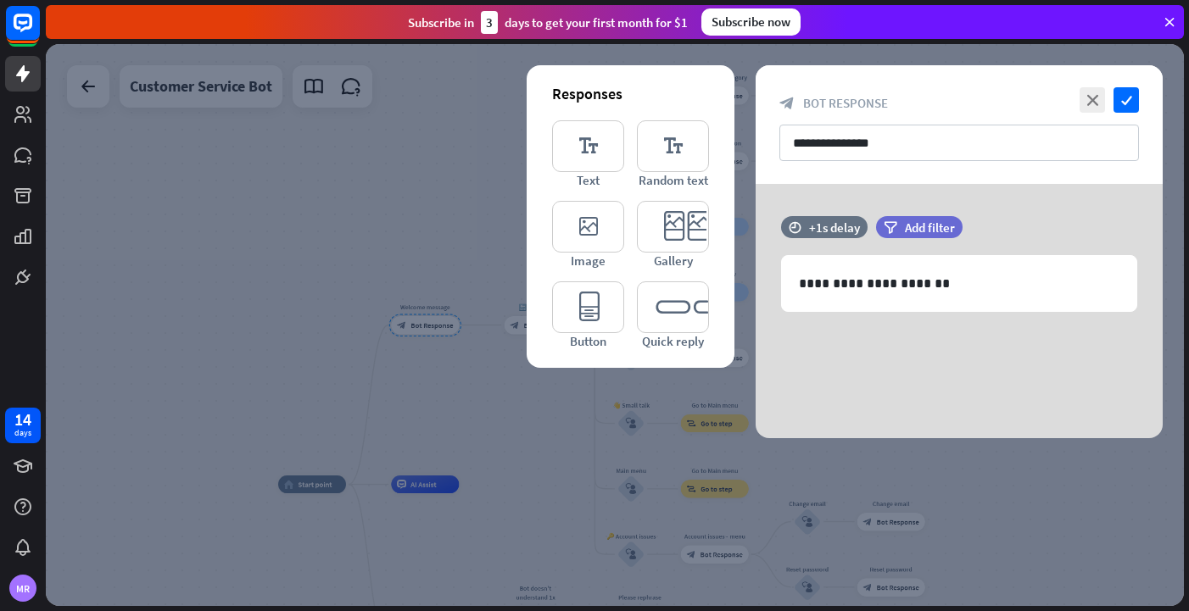
click at [425, 224] on div at bounding box center [615, 325] width 1138 height 562
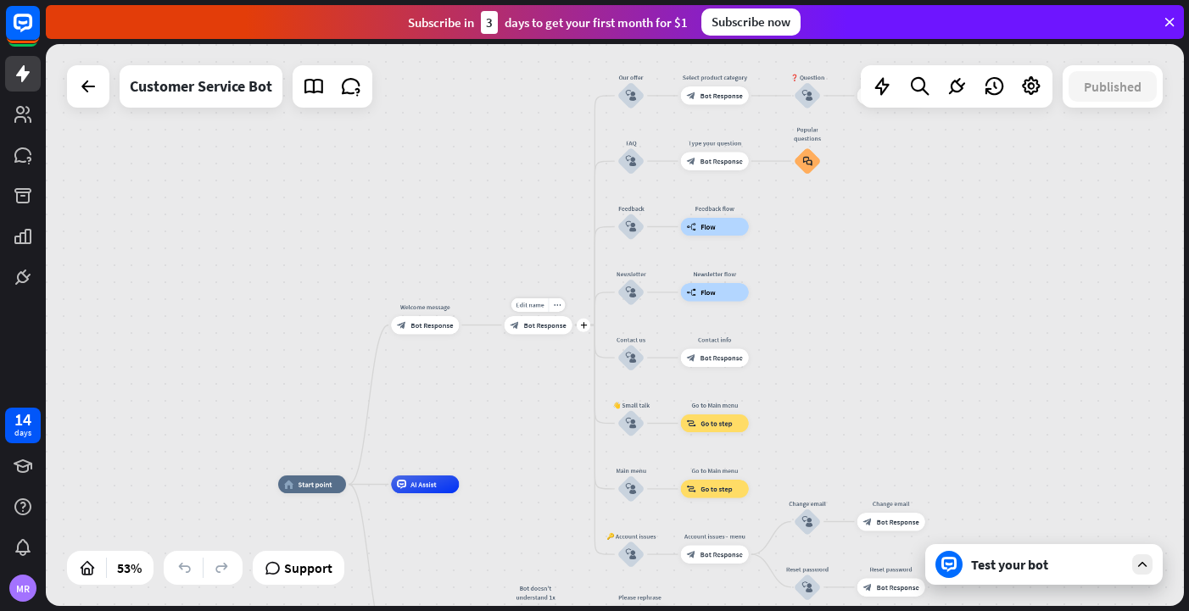
click at [550, 325] on span "Bot Response" at bounding box center [545, 325] width 42 height 9
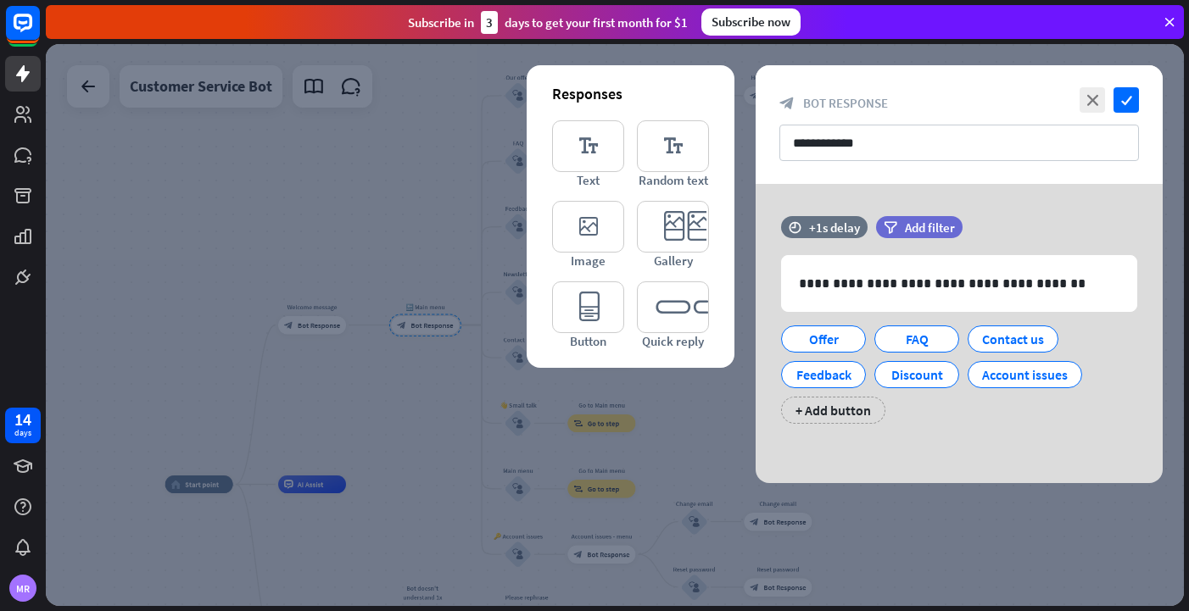
click at [402, 176] on div at bounding box center [615, 325] width 1138 height 562
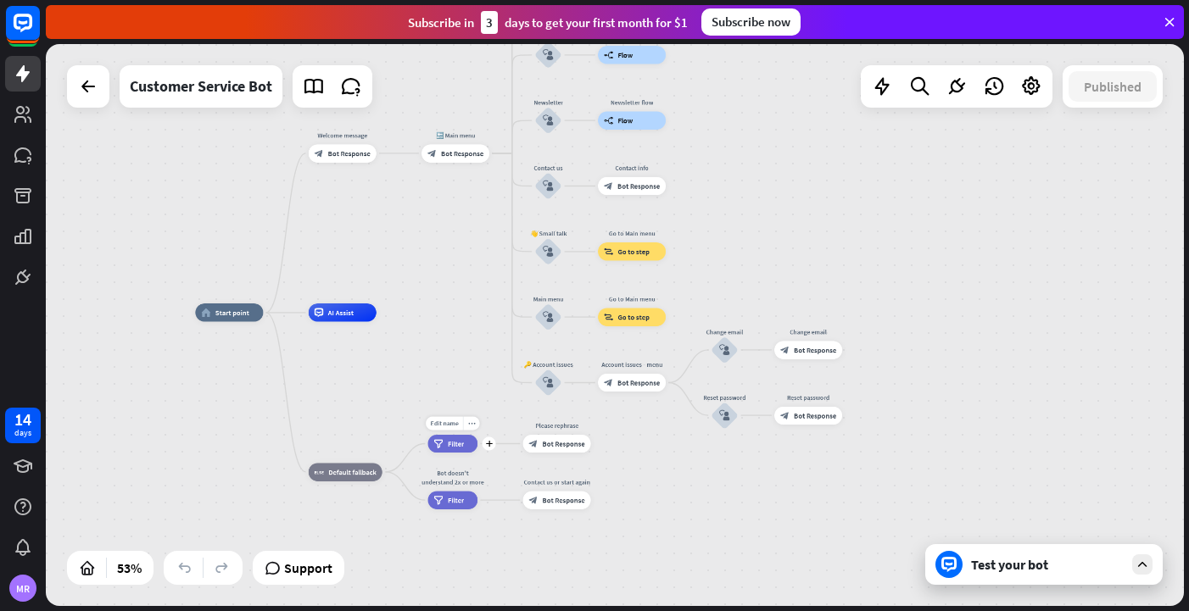
click at [460, 442] on span "Filter" at bounding box center [456, 443] width 16 height 9
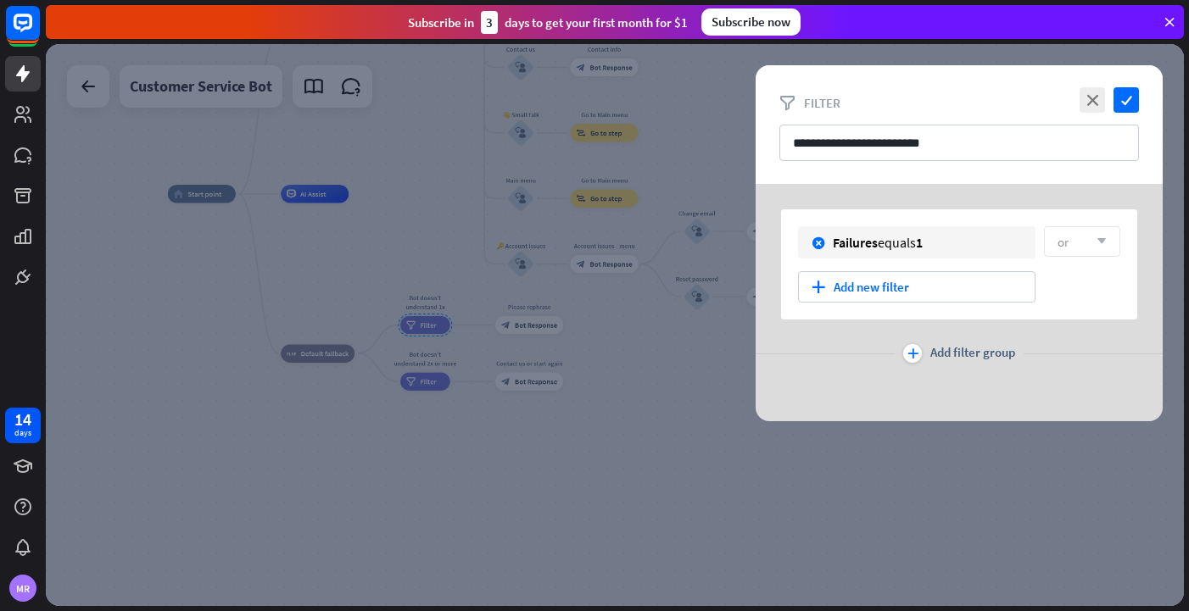
click at [320, 358] on div at bounding box center [615, 325] width 1138 height 562
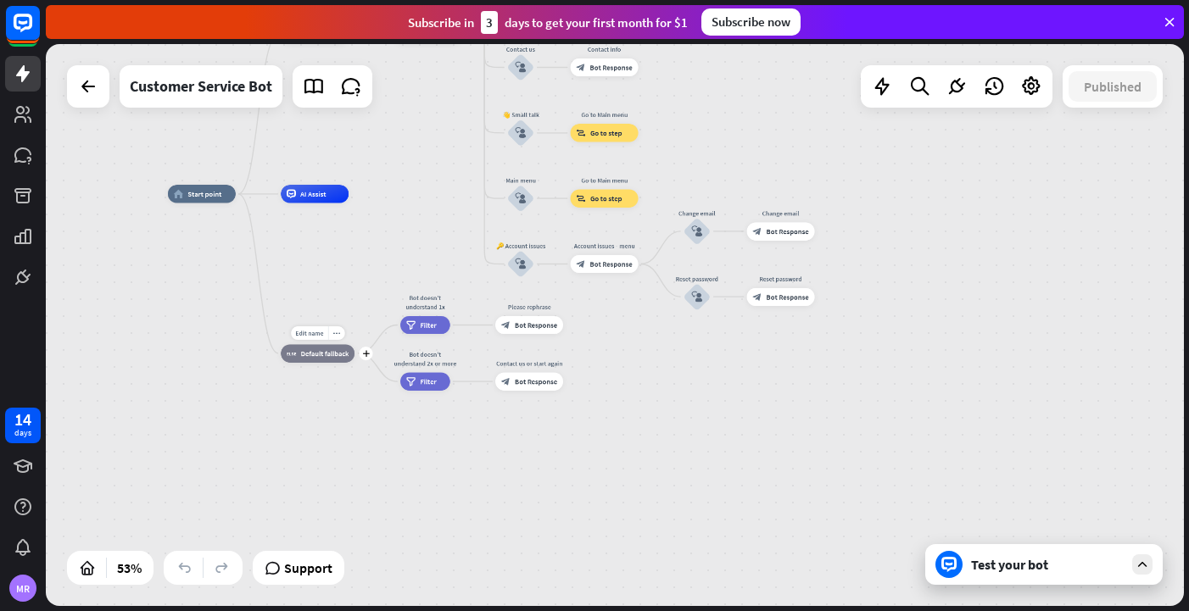
click at [324, 357] on span "Default fallback" at bounding box center [325, 353] width 48 height 9
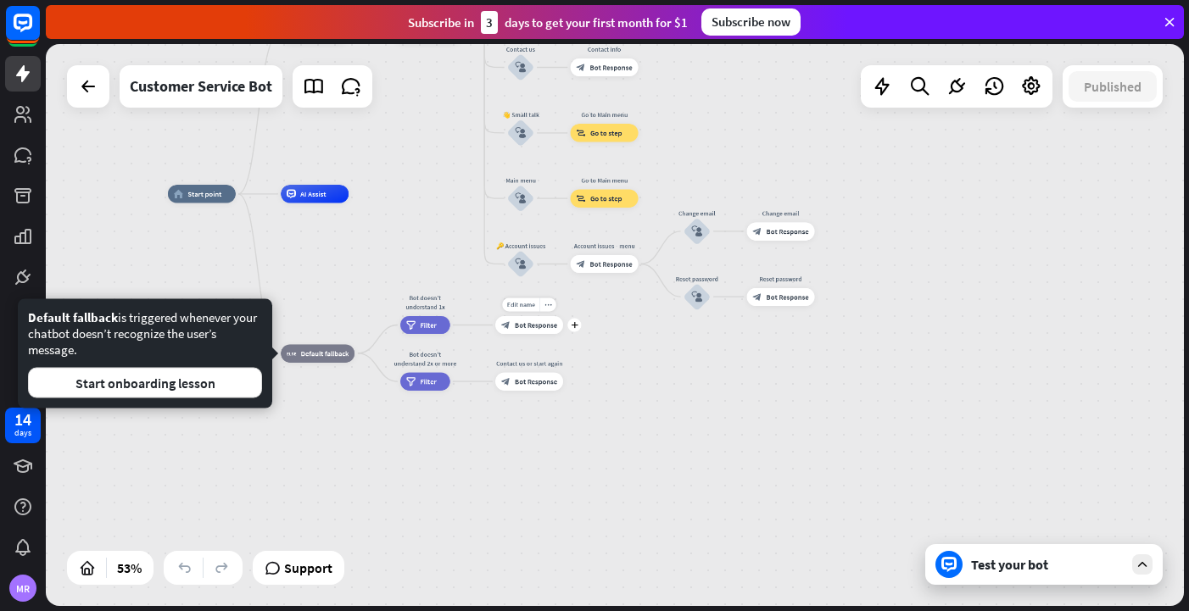
click at [528, 334] on div "Edit name more_horiz plus Please rephrase block_bot_response Bot Response" at bounding box center [529, 325] width 68 height 18
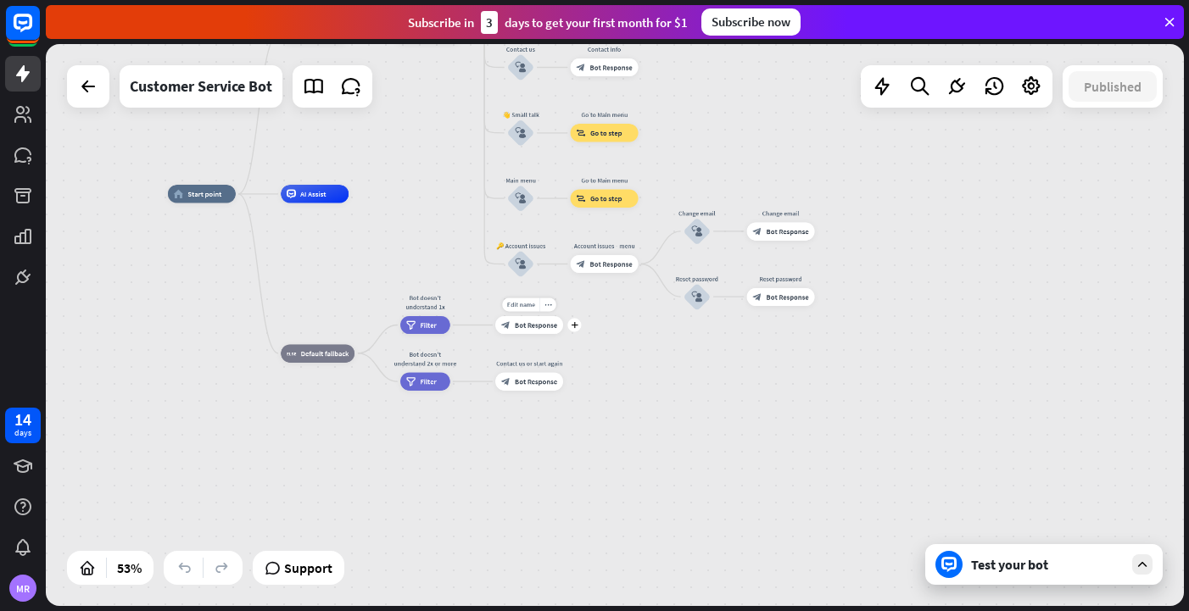
click at [533, 328] on span "Bot Response" at bounding box center [536, 325] width 42 height 9
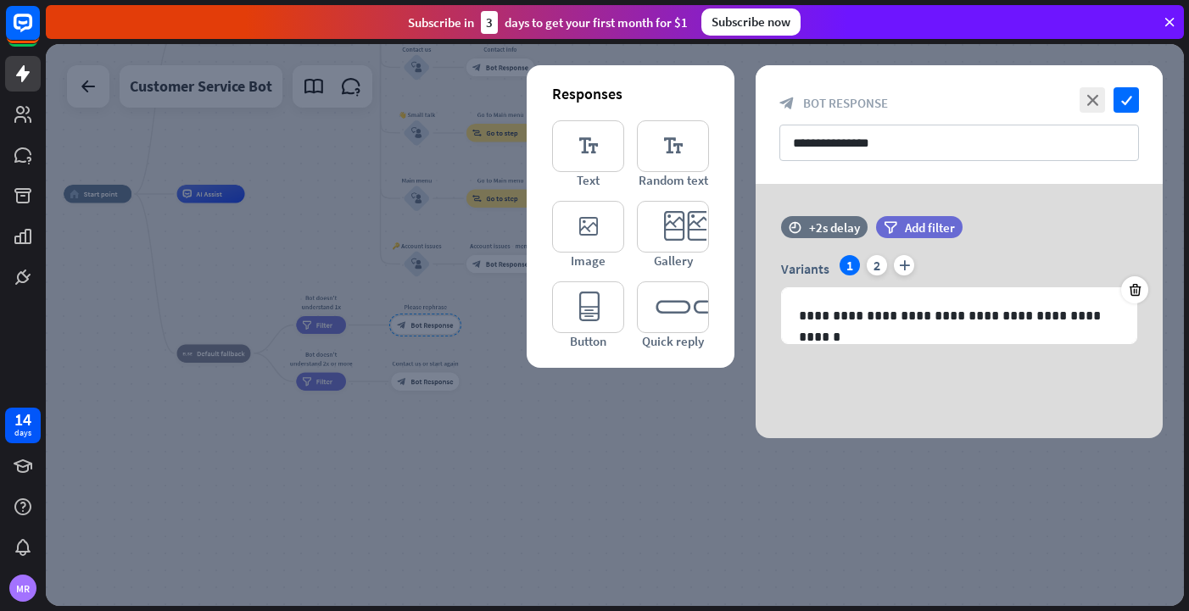
click at [546, 449] on div at bounding box center [615, 325] width 1138 height 562
